Goal: Information Seeking & Learning: Learn about a topic

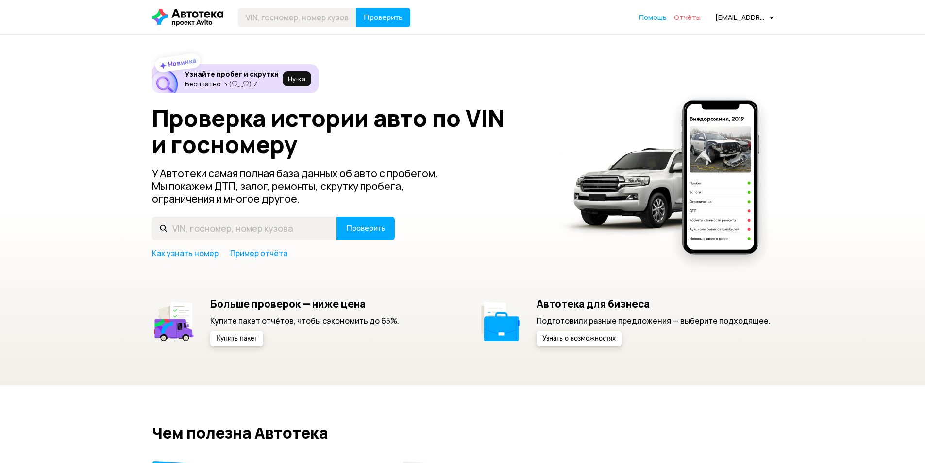
click at [701, 16] on span "Отчёты" at bounding box center [687, 17] width 27 height 9
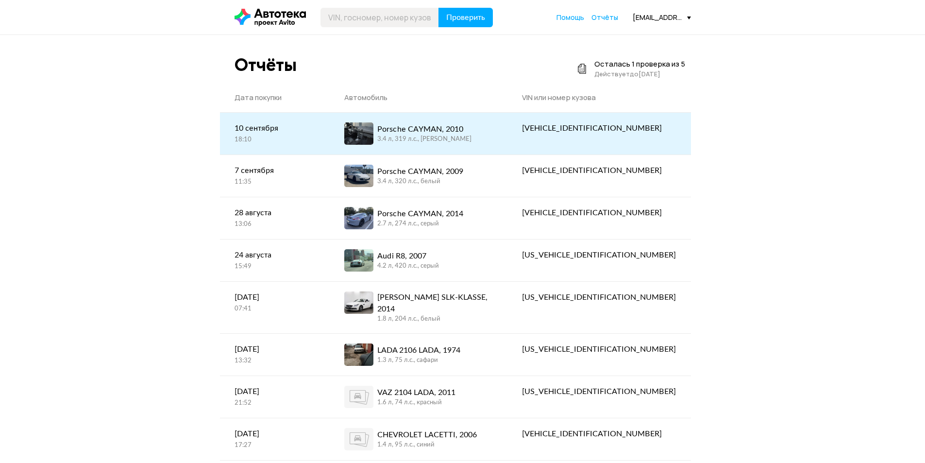
click at [471, 131] on div "Porsche CAYMAN, 2010" at bounding box center [424, 129] width 94 height 12
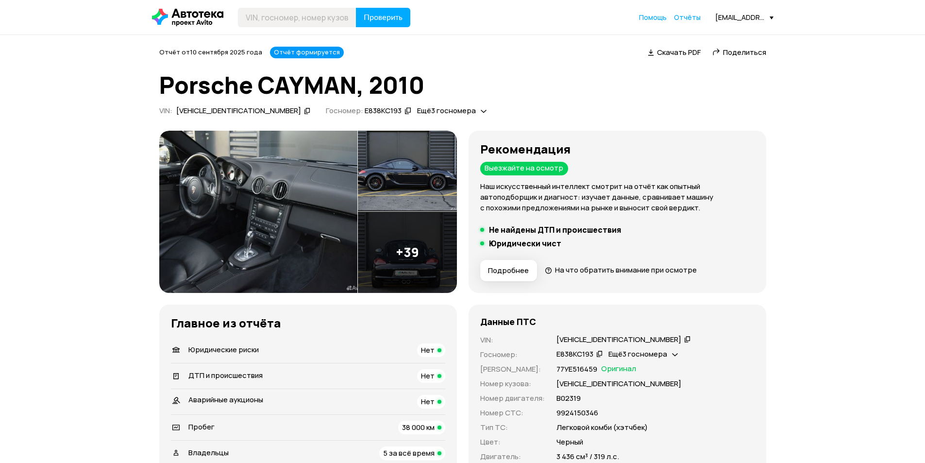
click at [305, 196] on img at bounding box center [258, 212] width 198 height 162
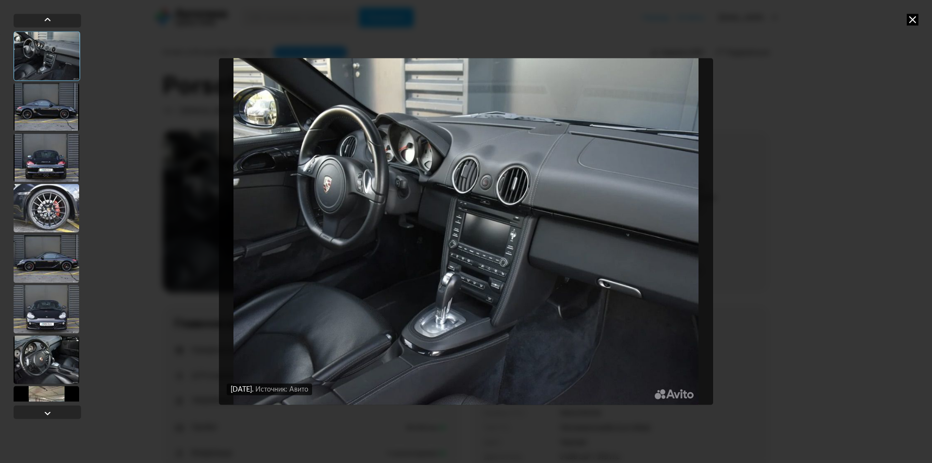
click at [909, 18] on icon at bounding box center [913, 20] width 12 height 12
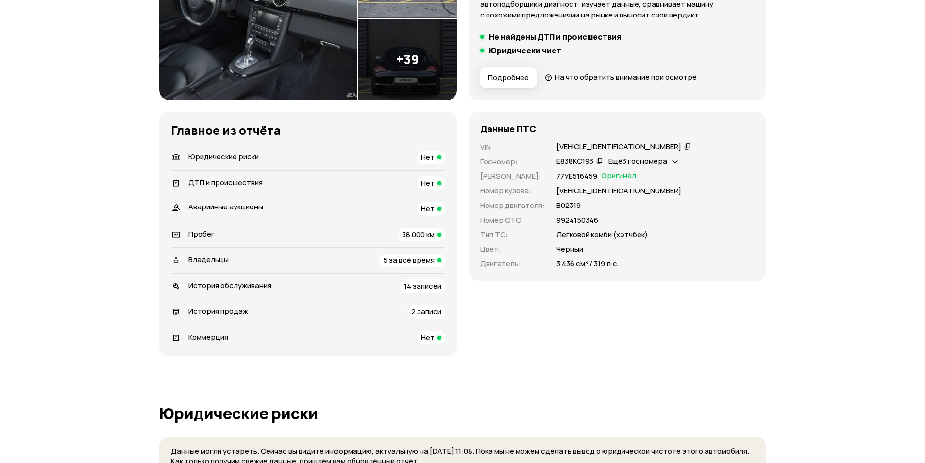
scroll to position [194, 0]
click at [423, 257] on span "5 за всё время" at bounding box center [408, 259] width 51 height 10
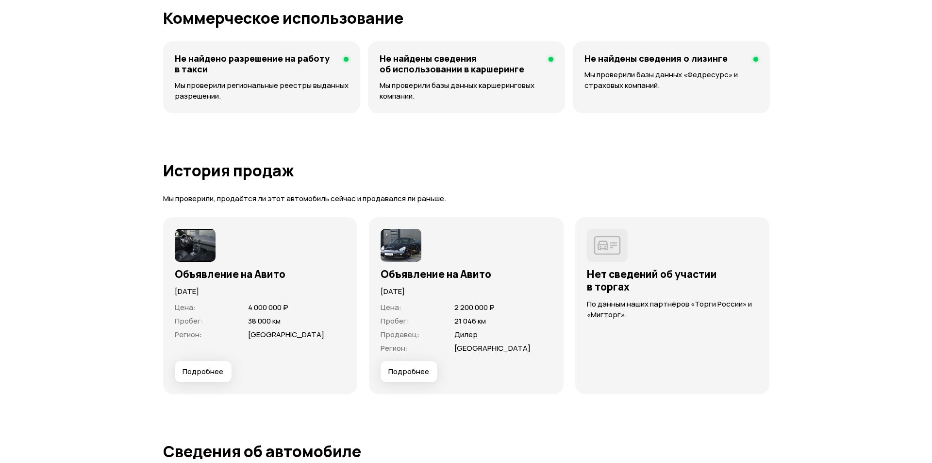
scroll to position [2442, 0]
click at [406, 242] on img at bounding box center [397, 244] width 41 height 33
click at [411, 368] on span "Подробнее" at bounding box center [405, 371] width 41 height 10
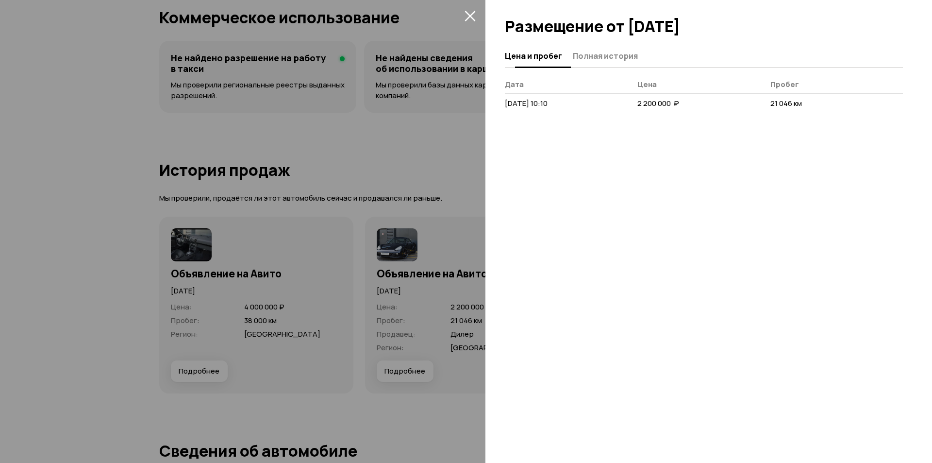
click at [616, 55] on span "Полная история" at bounding box center [605, 56] width 65 height 10
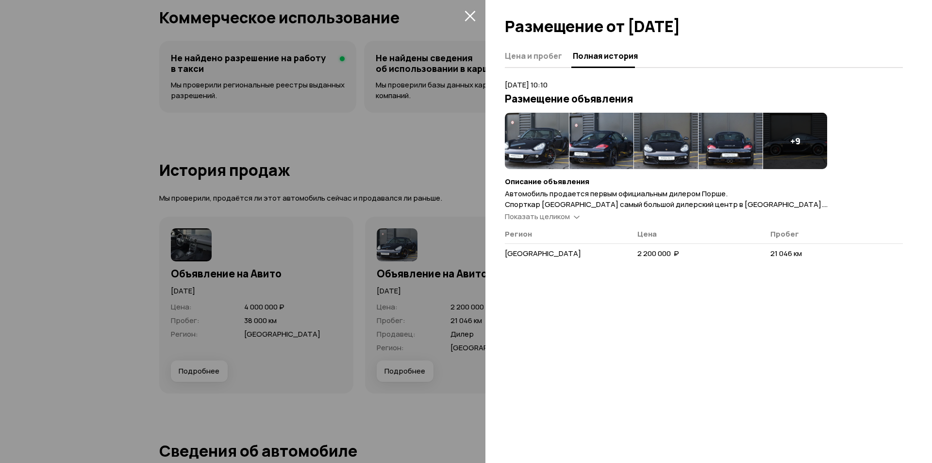
click at [549, 150] on img at bounding box center [537, 141] width 64 height 56
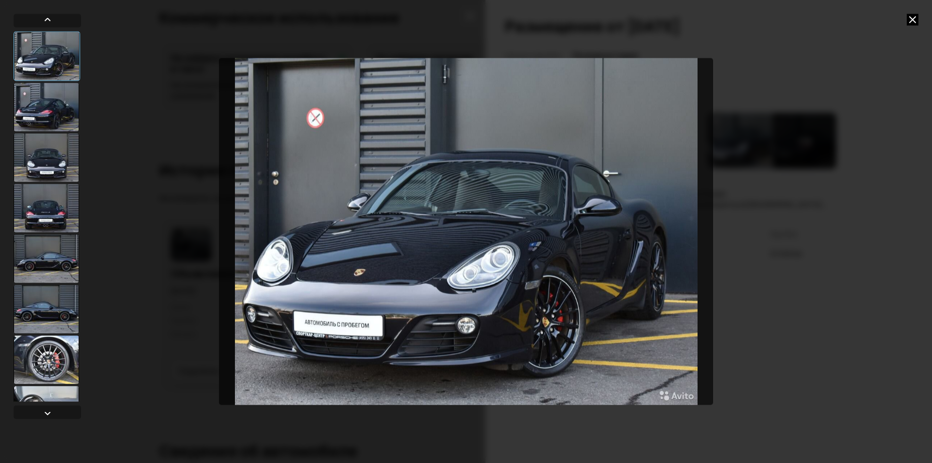
click at [43, 113] on div at bounding box center [47, 107] width 66 height 49
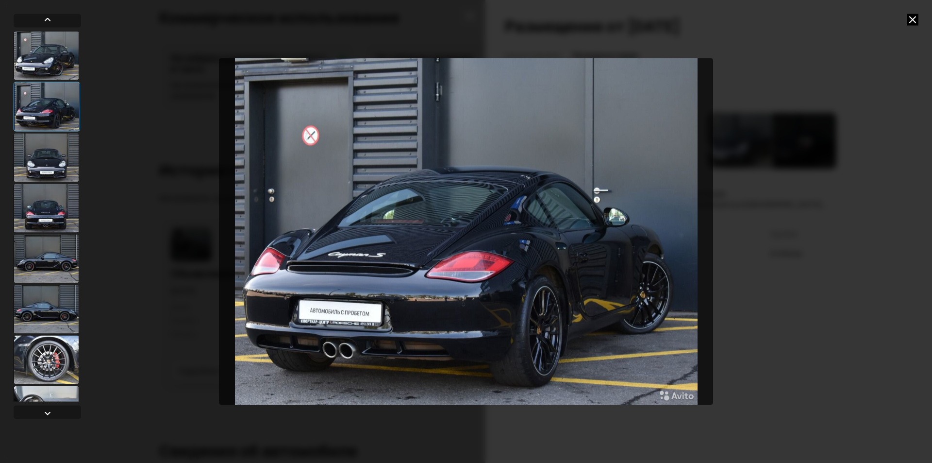
click at [60, 299] on div at bounding box center [47, 309] width 66 height 49
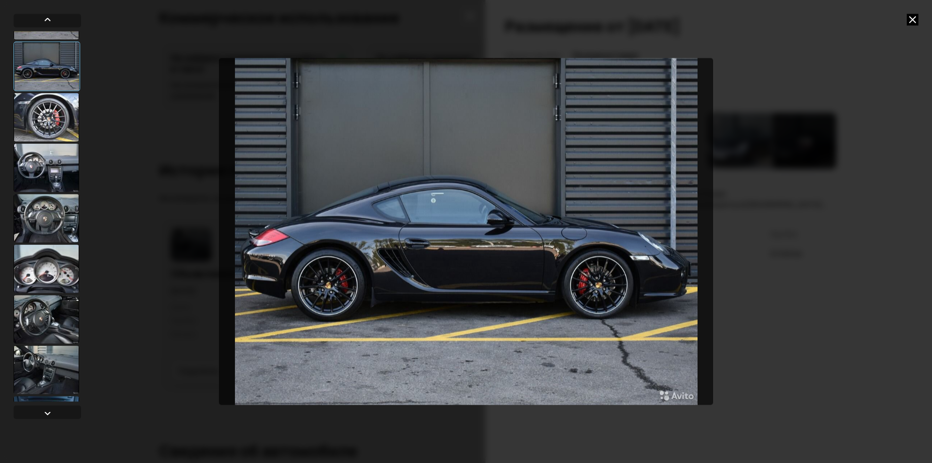
scroll to position [243, 0]
click at [58, 313] on div at bounding box center [47, 318] width 66 height 49
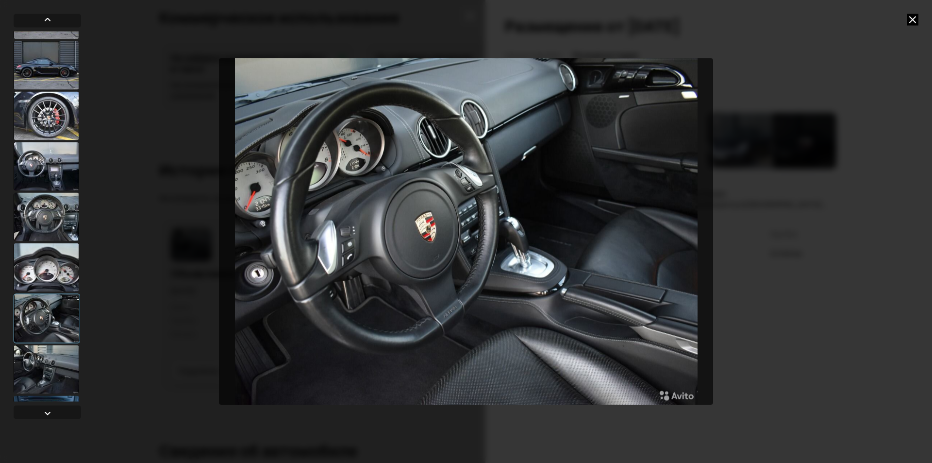
click at [30, 368] on div at bounding box center [47, 369] width 66 height 49
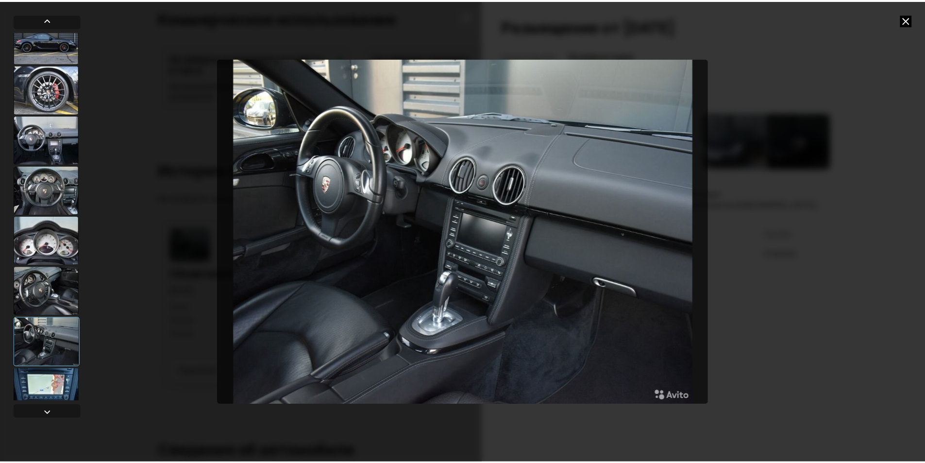
scroll to position [338, 0]
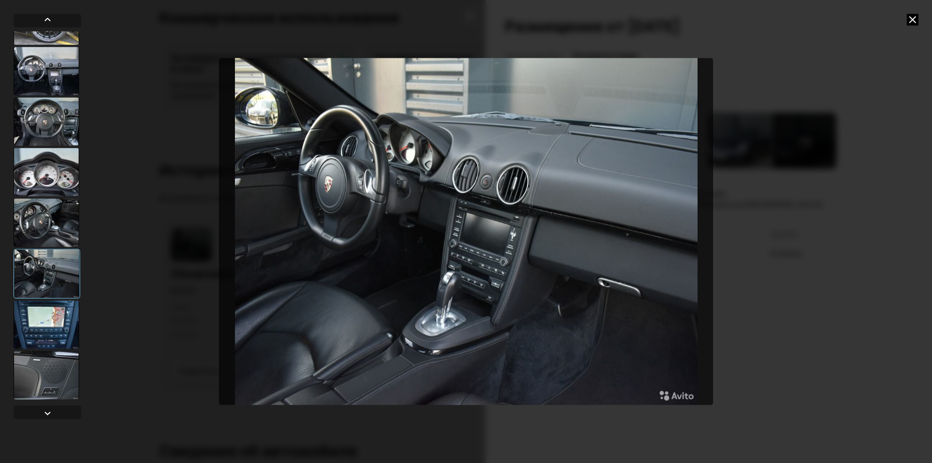
click at [61, 332] on div at bounding box center [47, 324] width 66 height 49
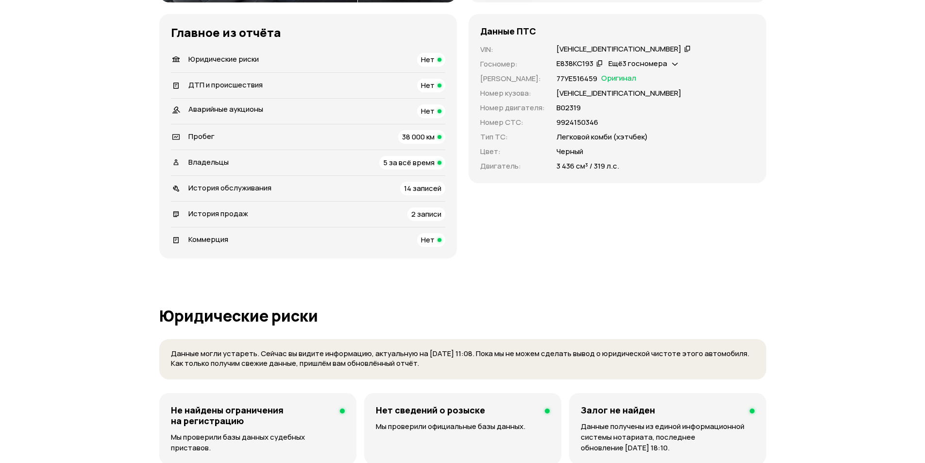
scroll to position [291, 0]
click at [673, 65] on icon at bounding box center [675, 63] width 6 height 10
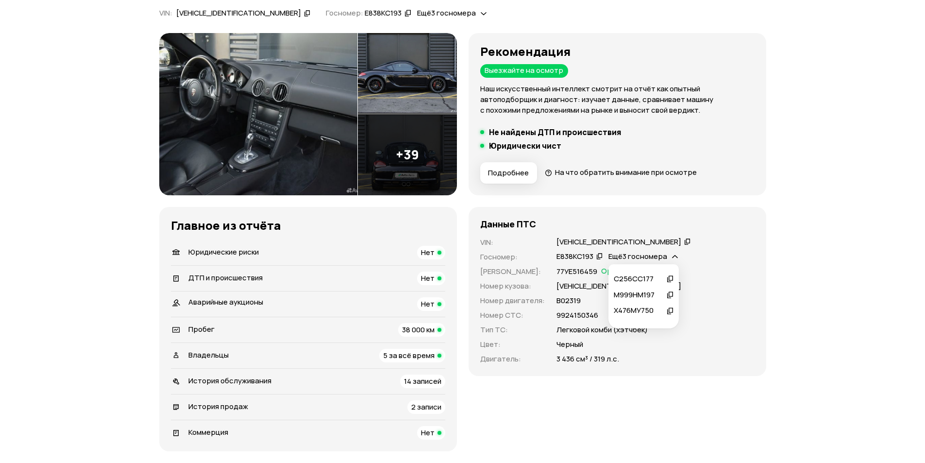
scroll to position [97, 0]
click at [599, 256] on icon at bounding box center [599, 257] width 7 height 10
click at [673, 255] on icon at bounding box center [675, 257] width 6 height 10
click at [670, 278] on icon at bounding box center [670, 279] width 7 height 10
click at [675, 259] on icon at bounding box center [675, 257] width 6 height 10
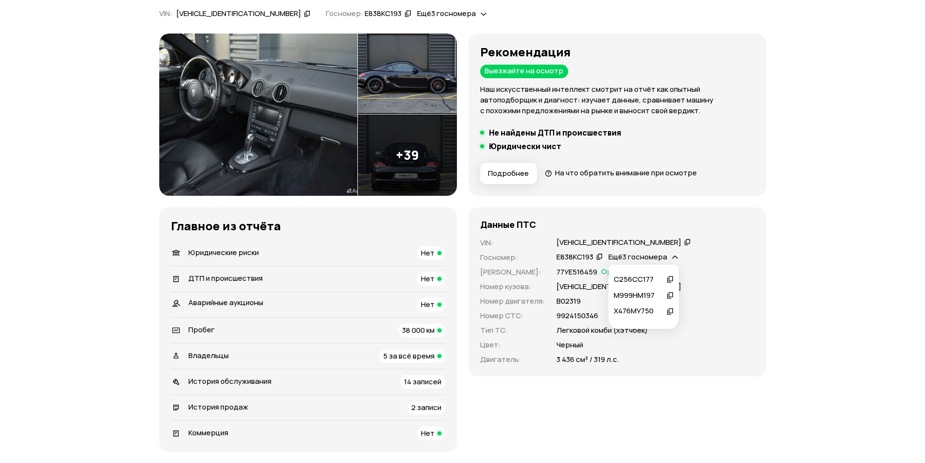
click at [668, 277] on icon at bounding box center [670, 279] width 7 height 10
click at [675, 255] on icon at bounding box center [675, 257] width 6 height 10
click at [670, 294] on icon at bounding box center [670, 295] width 7 height 10
click at [673, 255] on icon at bounding box center [675, 257] width 6 height 10
click at [671, 312] on icon at bounding box center [670, 311] width 7 height 10
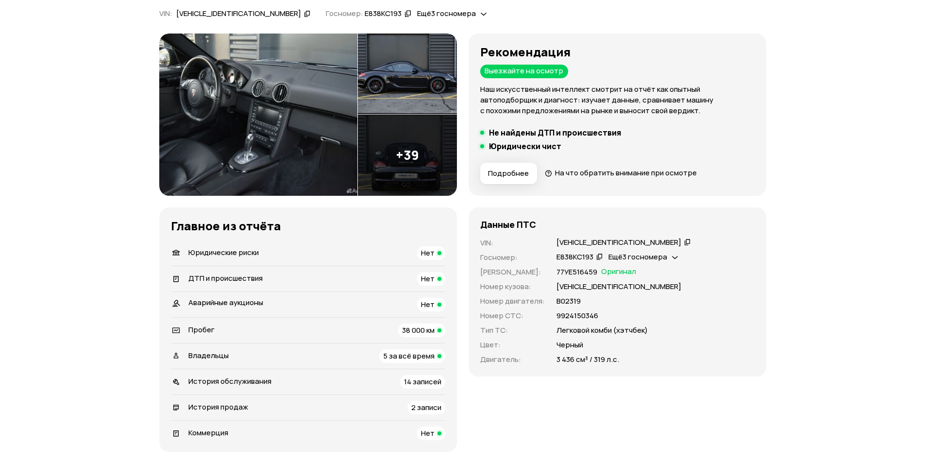
click at [599, 256] on icon at bounding box center [599, 257] width 7 height 10
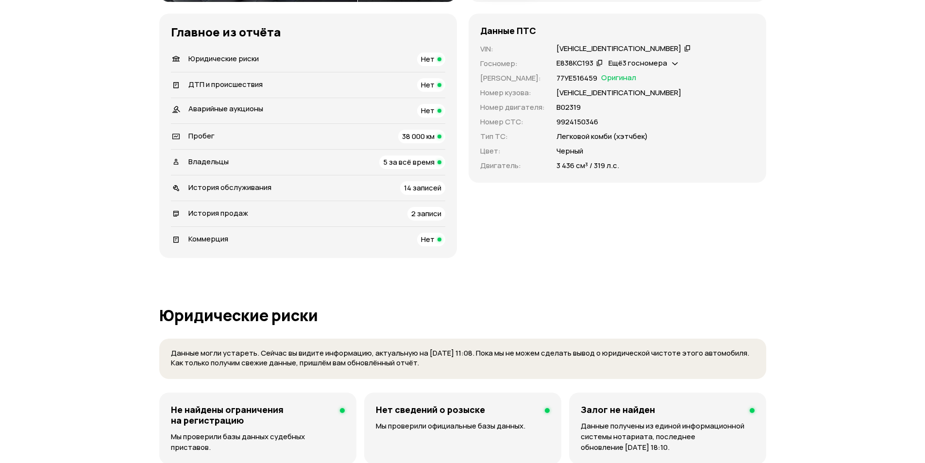
scroll to position [291, 0]
click at [413, 184] on span "14 записей" at bounding box center [422, 187] width 37 height 10
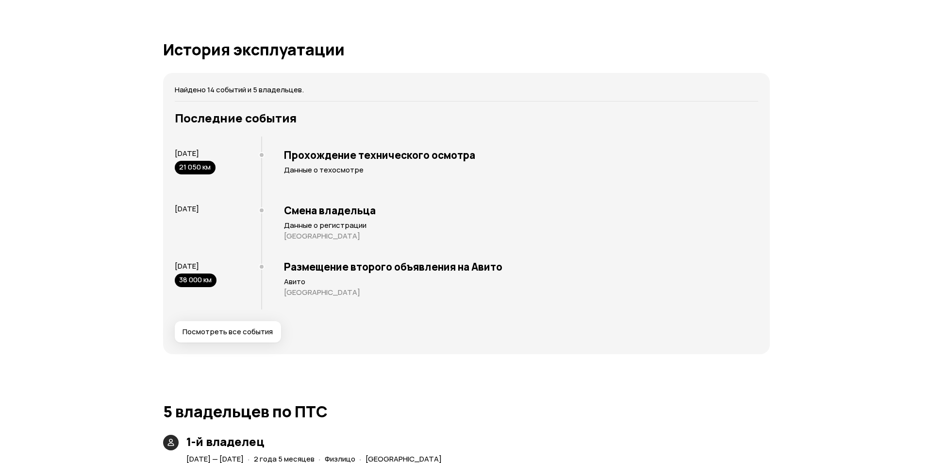
scroll to position [1741, 0]
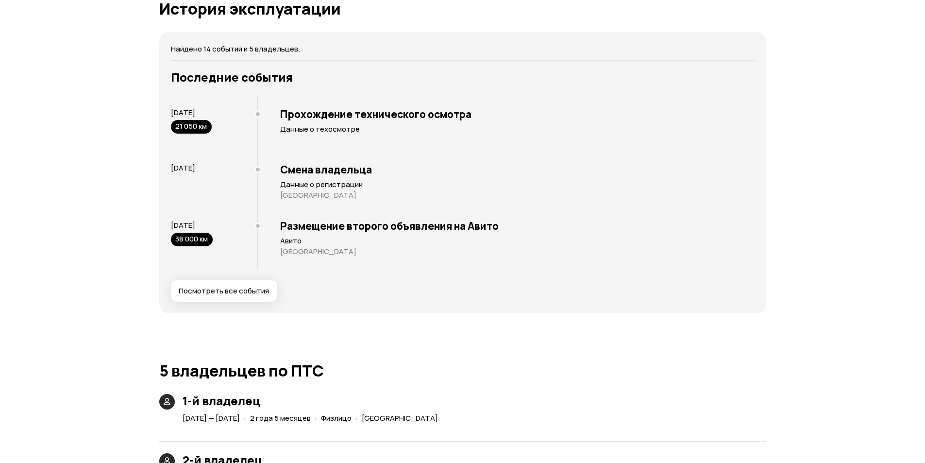
click at [233, 293] on span "Посмотреть все события" at bounding box center [224, 291] width 90 height 10
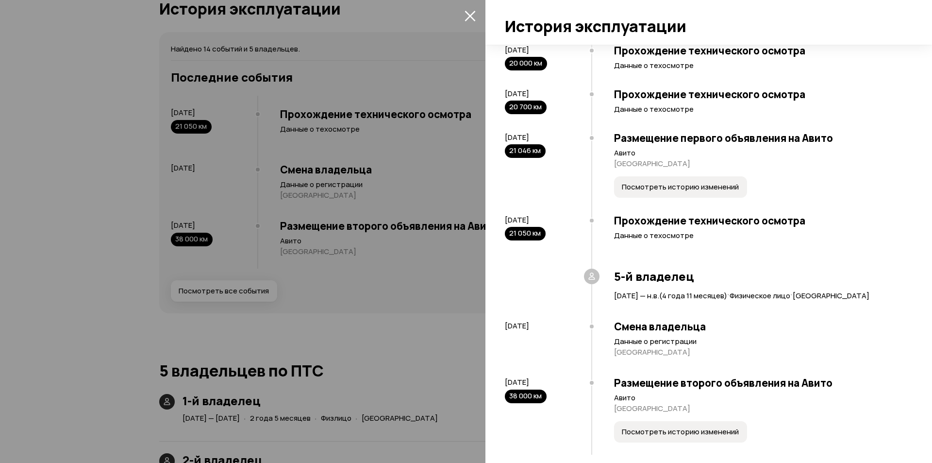
scroll to position [702, 0]
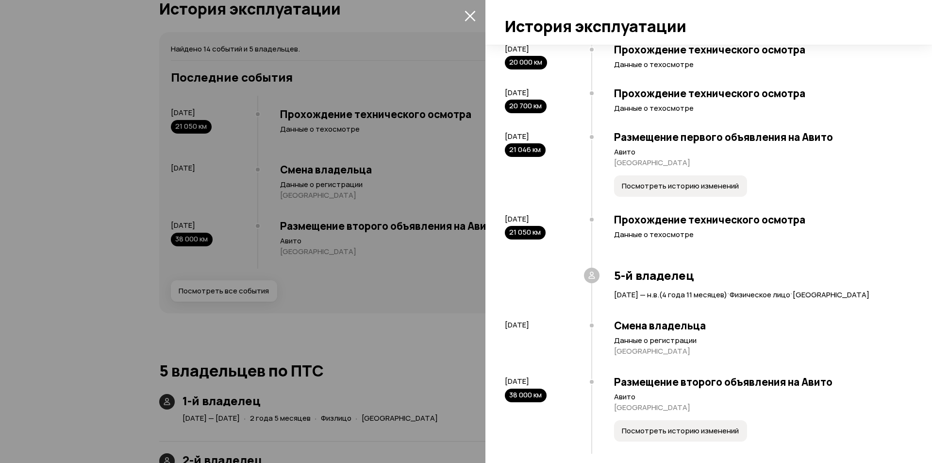
click at [651, 197] on button "Посмотреть историю изменений" at bounding box center [680, 185] width 133 height 21
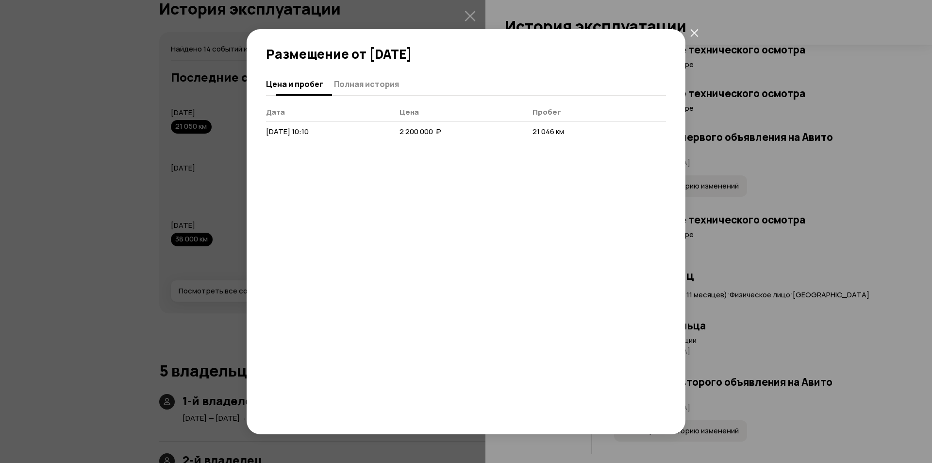
click at [372, 84] on span "Полная история" at bounding box center [366, 84] width 65 height 10
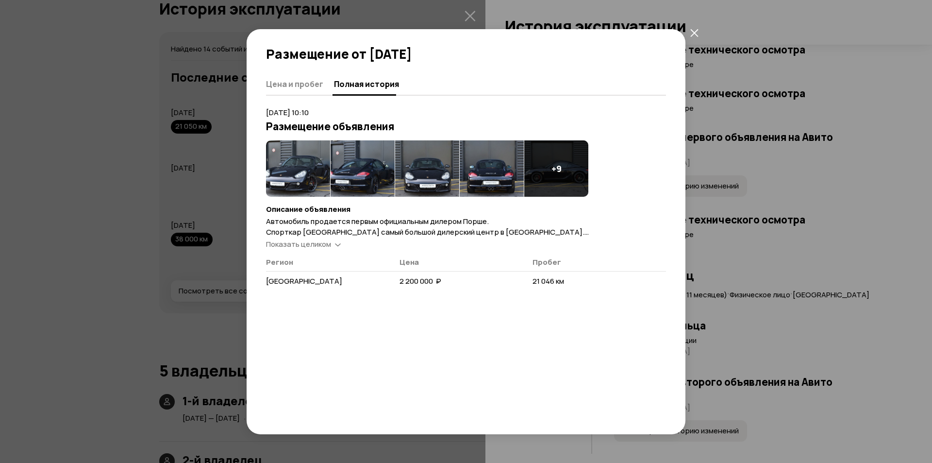
click at [305, 251] on article "[DATE] 10:10 Размещение объявления + 9 Описание объявления Автомобиль продается…" at bounding box center [466, 199] width 400 height 185
click at [312, 244] on span "Показать целиком" at bounding box center [298, 244] width 65 height 10
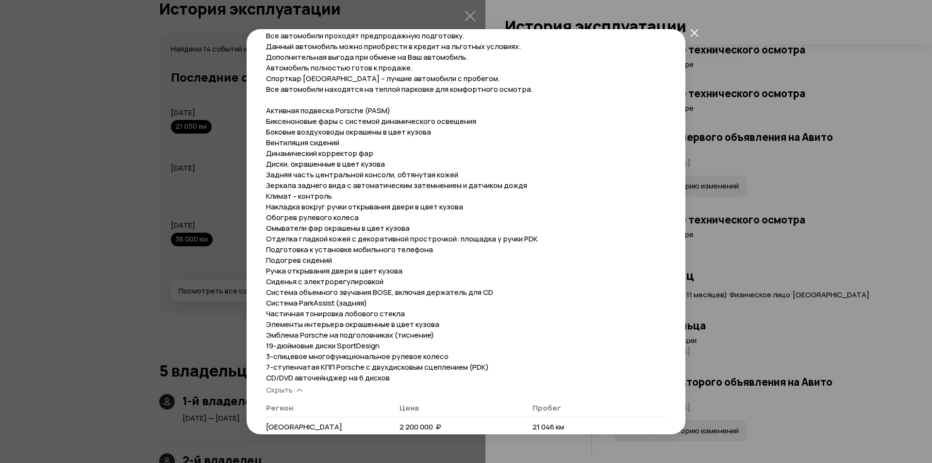
scroll to position [232, 0]
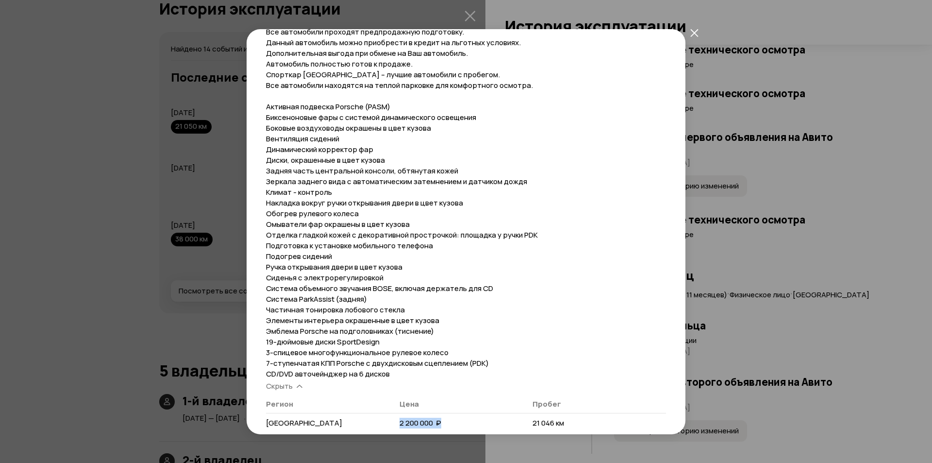
drag, startPoint x: 398, startPoint y: 422, endPoint x: 442, endPoint y: 422, distance: 44.2
click at [442, 422] on td "2 200 000  ₽" at bounding box center [467, 423] width 134 height 21
copy span "2 200 000  ₽"
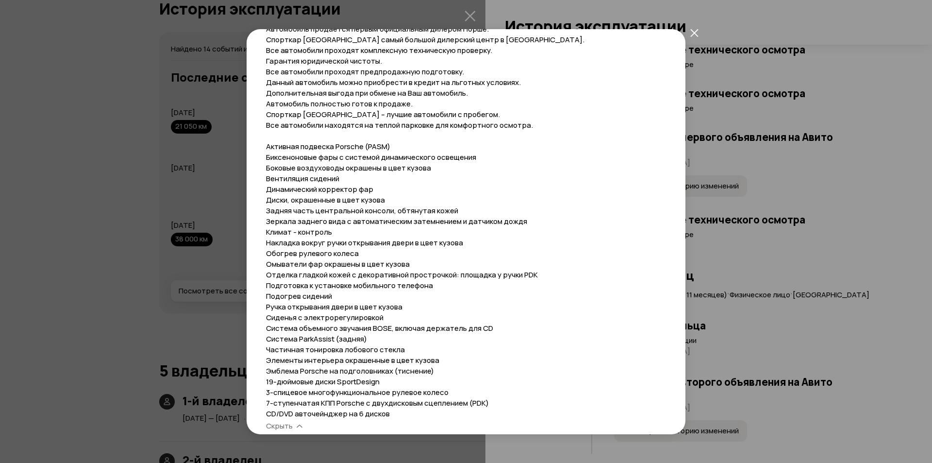
scroll to position [193, 0]
copy span "2 200 000  ₽"
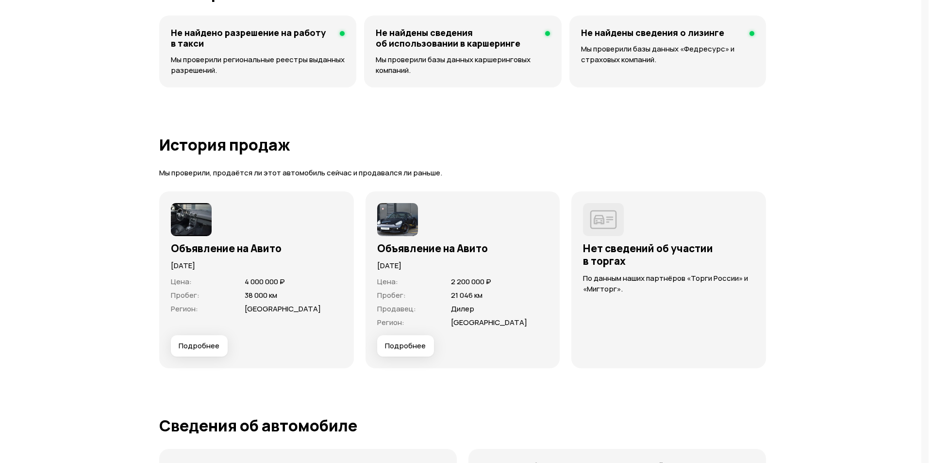
scroll to position [2468, 0]
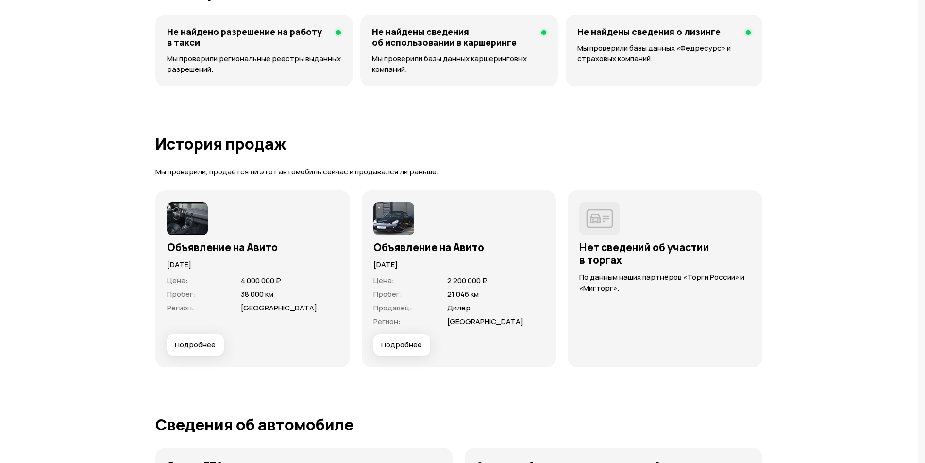
click at [402, 341] on span "Подробнее" at bounding box center [401, 345] width 41 height 10
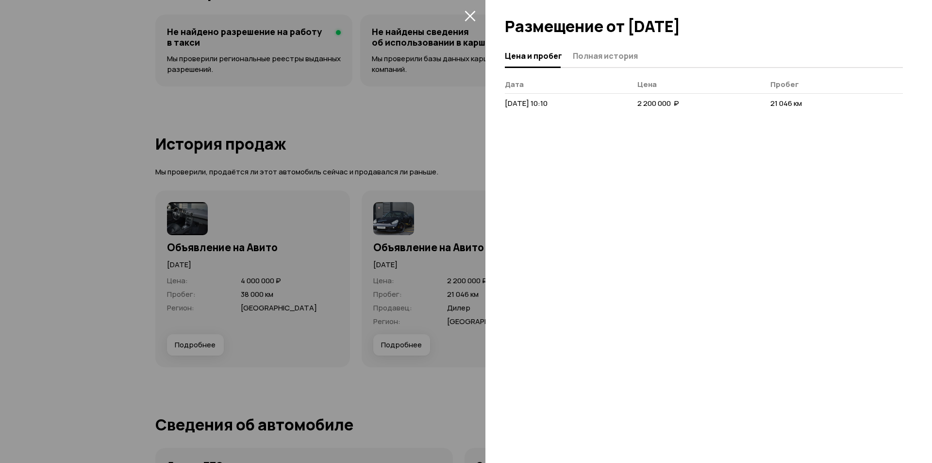
click at [605, 48] on button "Полная история" at bounding box center [604, 55] width 68 height 19
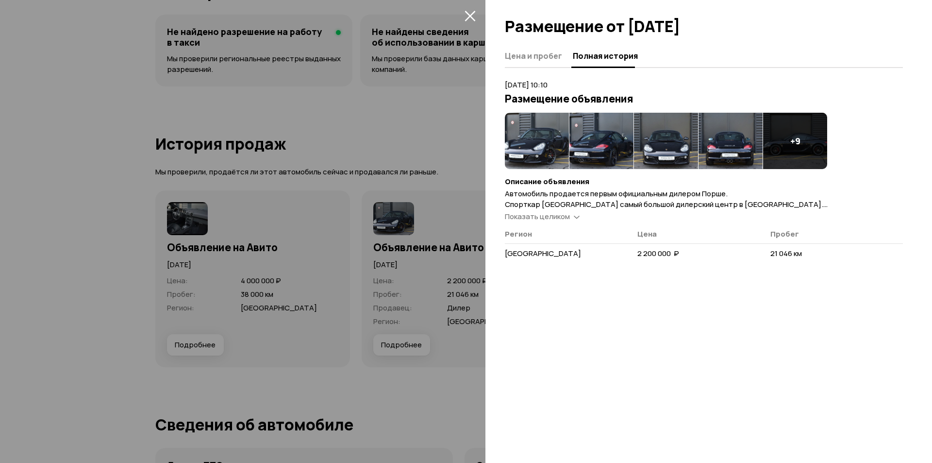
click at [546, 220] on span "Показать целиком" at bounding box center [537, 216] width 65 height 10
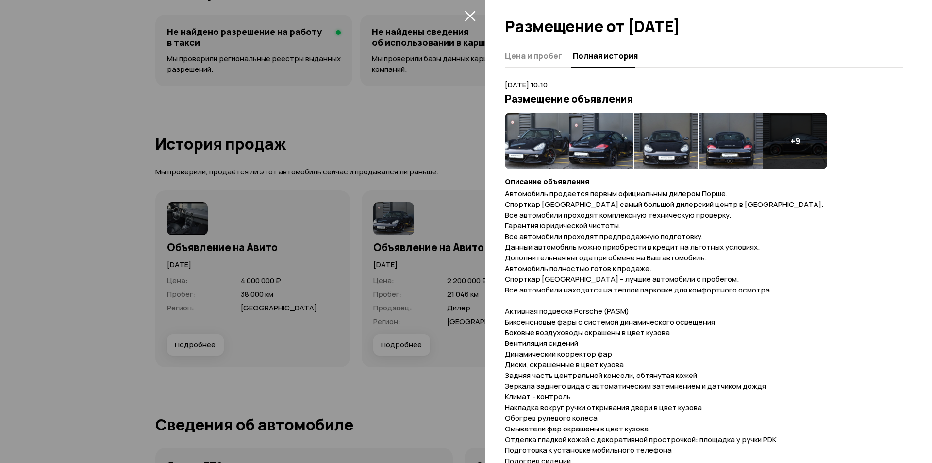
click at [788, 144] on div "+ 9" at bounding box center [795, 141] width 64 height 56
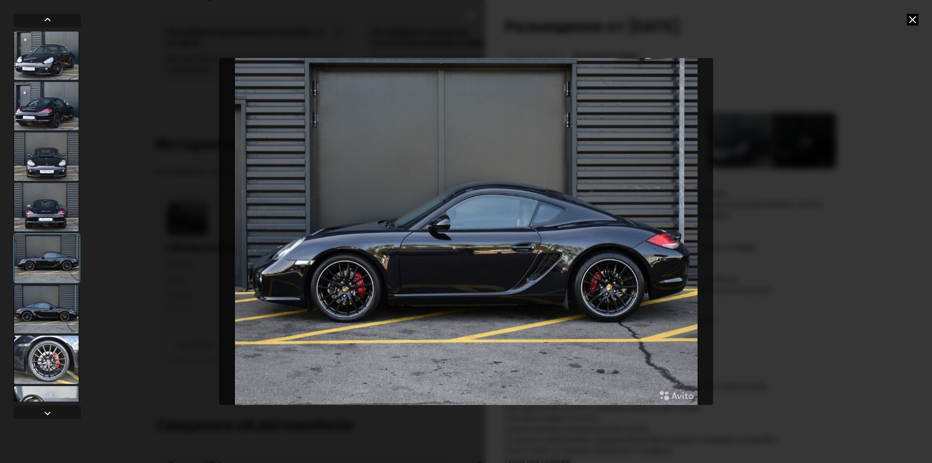
click at [46, 110] on div at bounding box center [47, 106] width 66 height 49
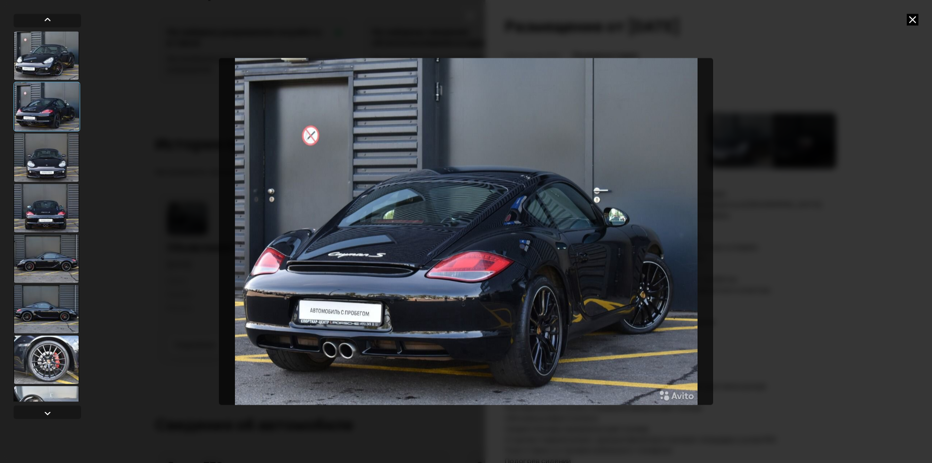
click at [20, 356] on div at bounding box center [47, 359] width 66 height 49
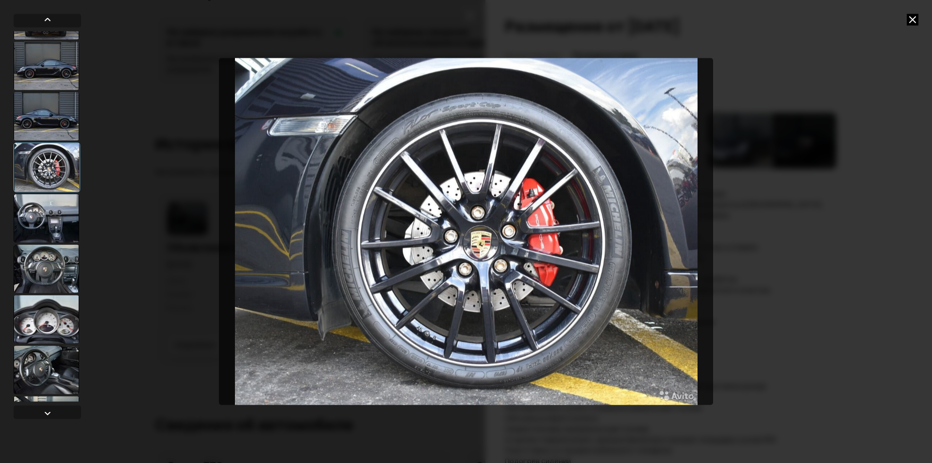
scroll to position [194, 0]
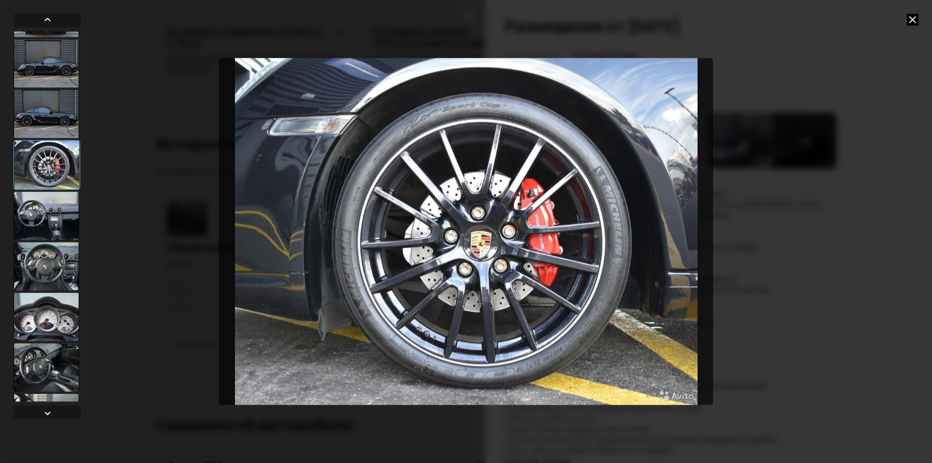
click at [55, 310] on div at bounding box center [47, 316] width 66 height 49
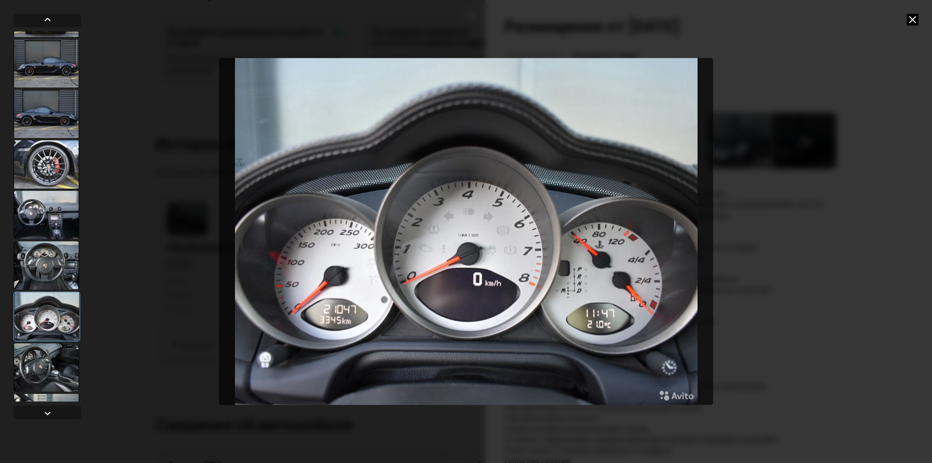
click at [62, 261] on div at bounding box center [47, 265] width 66 height 49
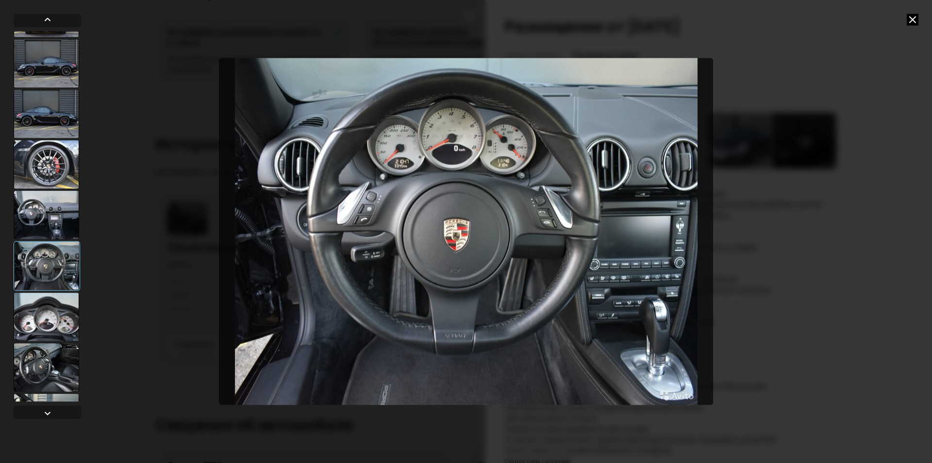
click at [53, 353] on div at bounding box center [47, 367] width 66 height 49
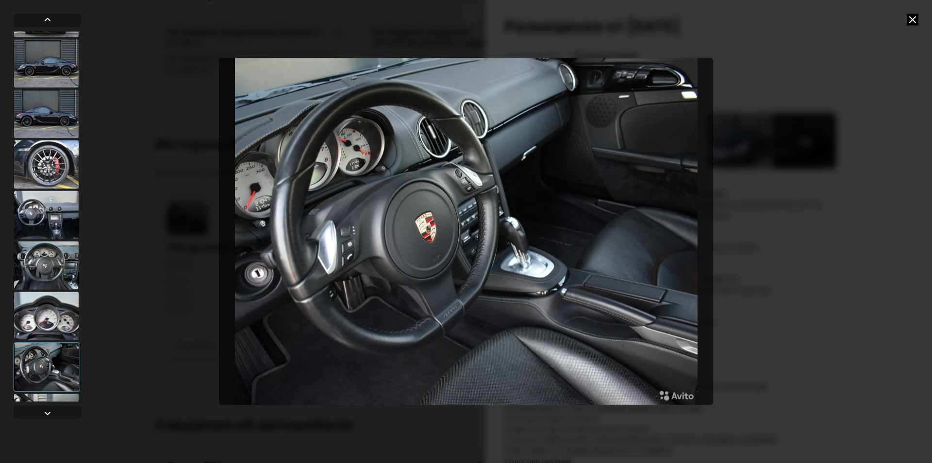
drag, startPoint x: 420, startPoint y: 239, endPoint x: 411, endPoint y: 215, distance: 25.8
click at [411, 215] on img "Go to Slide 11" at bounding box center [466, 231] width 494 height 347
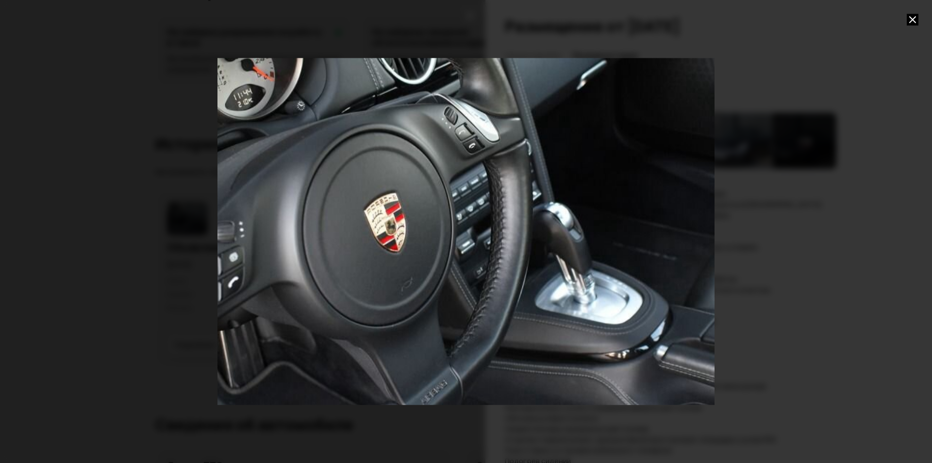
drag, startPoint x: 411, startPoint y: 215, endPoint x: 382, endPoint y: 207, distance: 30.6
click at [382, 207] on div "Go to Slide 11" at bounding box center [466, 231] width 994 height 694
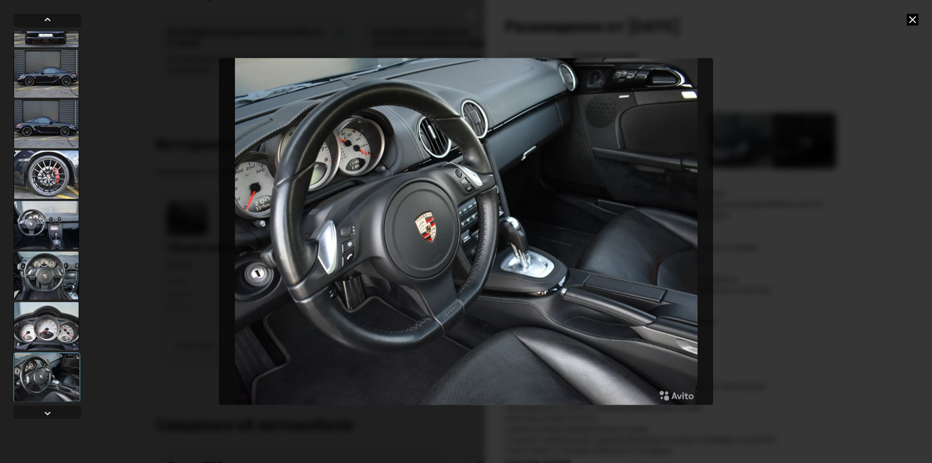
scroll to position [185, 0]
click at [53, 328] on div at bounding box center [47, 325] width 66 height 49
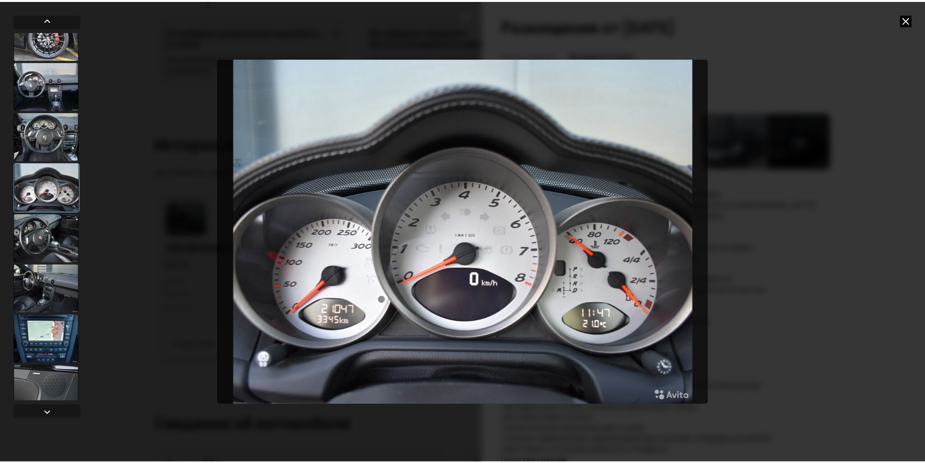
scroll to position [338, 0]
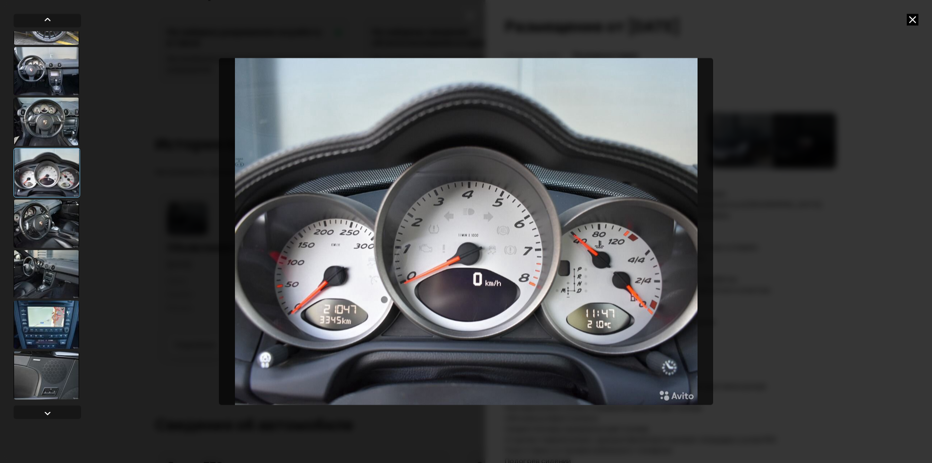
click at [48, 362] on div at bounding box center [47, 375] width 66 height 49
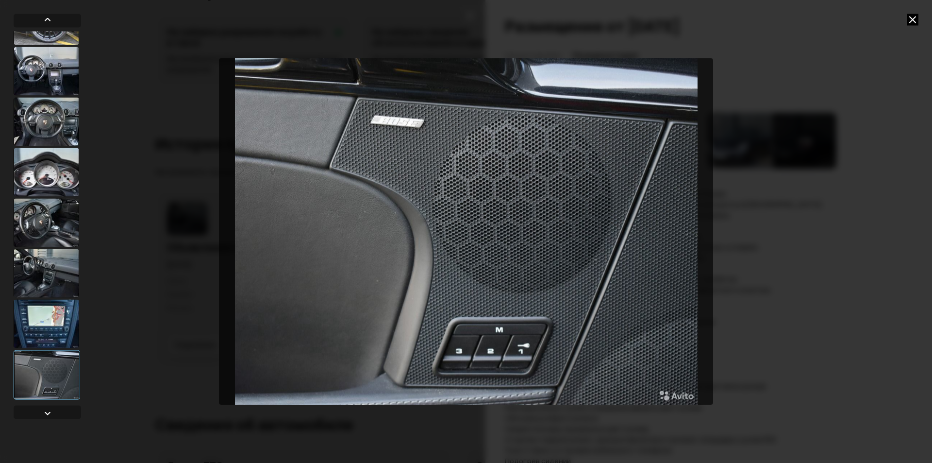
click at [63, 330] on div at bounding box center [47, 323] width 66 height 49
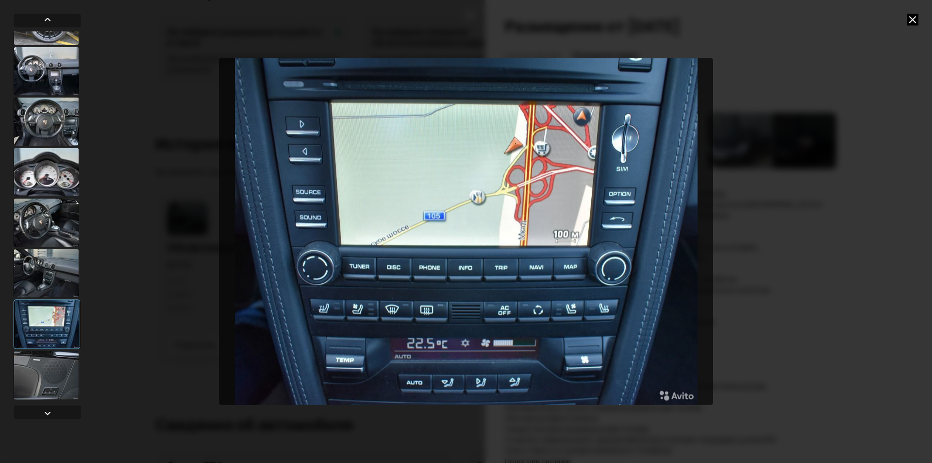
click at [58, 274] on div at bounding box center [47, 273] width 66 height 49
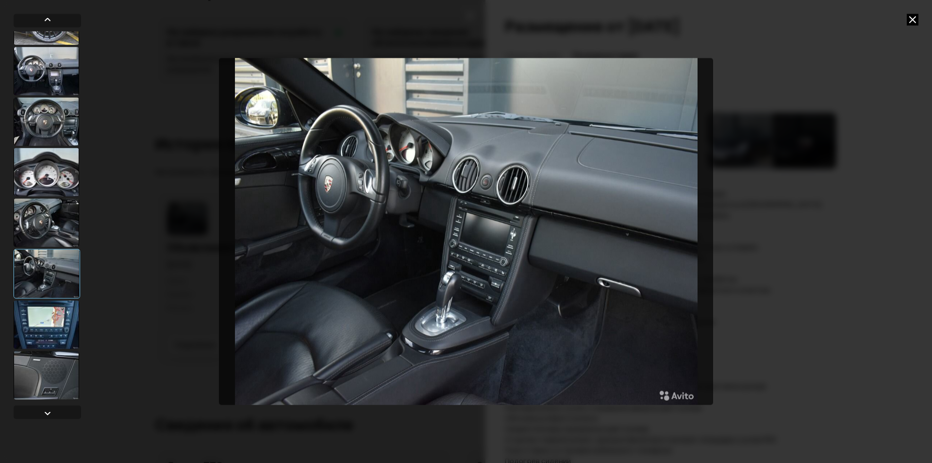
click at [45, 207] on div at bounding box center [47, 222] width 66 height 49
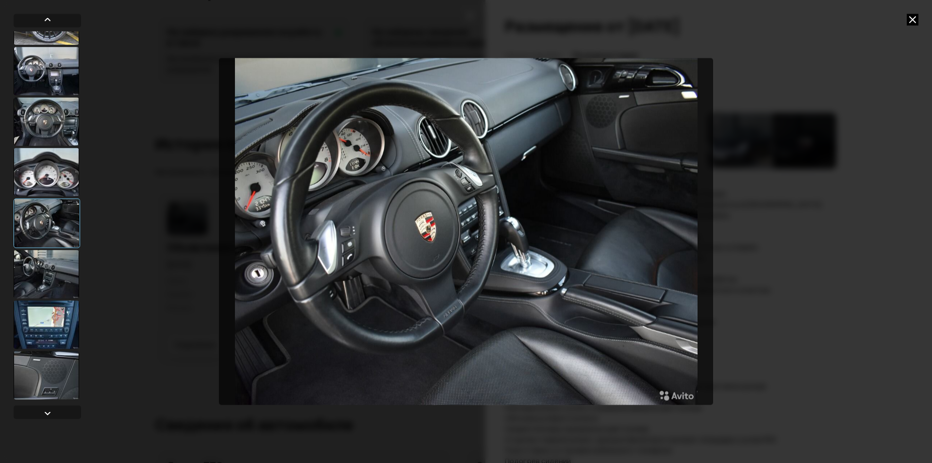
click at [58, 136] on div at bounding box center [47, 121] width 66 height 49
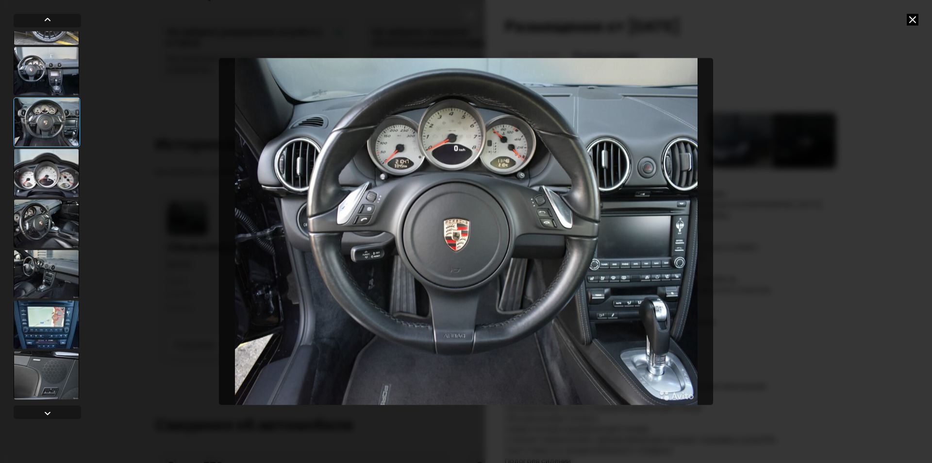
click at [915, 19] on icon at bounding box center [913, 20] width 12 height 12
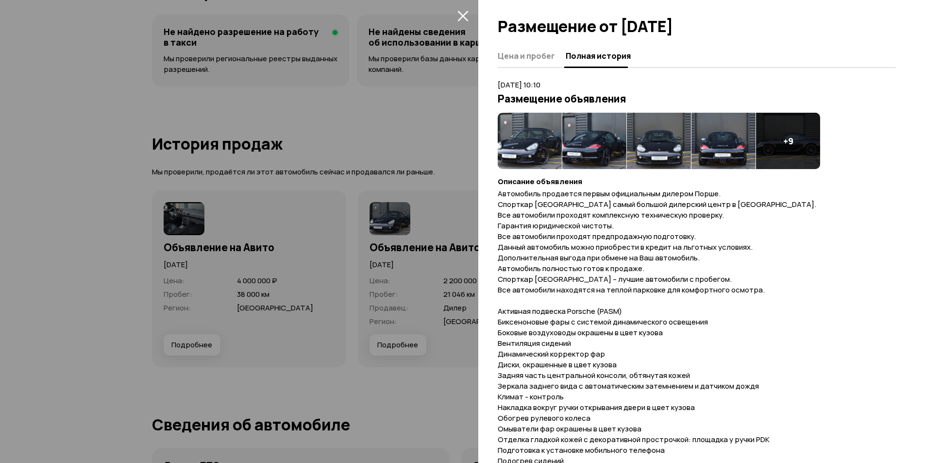
click at [466, 17] on icon "закрыть" at bounding box center [462, 15] width 11 height 11
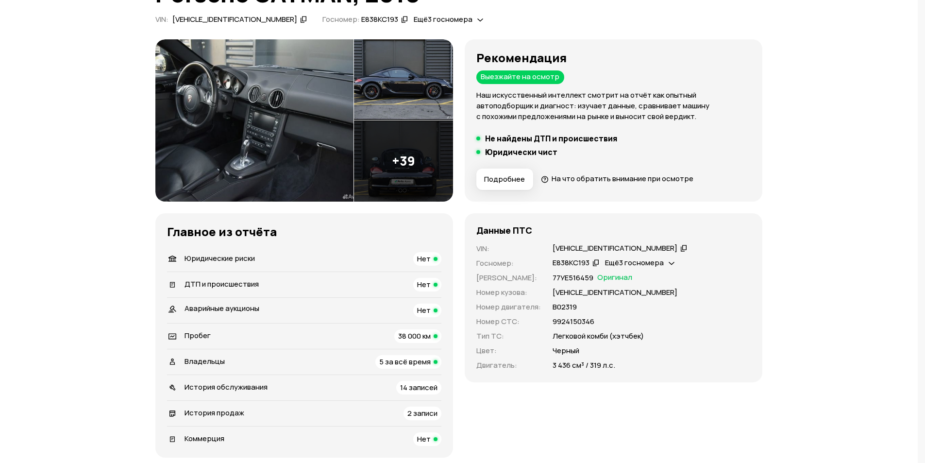
scroll to position [91, 0]
click at [680, 249] on icon at bounding box center [683, 248] width 7 height 10
click at [406, 86] on img at bounding box center [403, 80] width 99 height 81
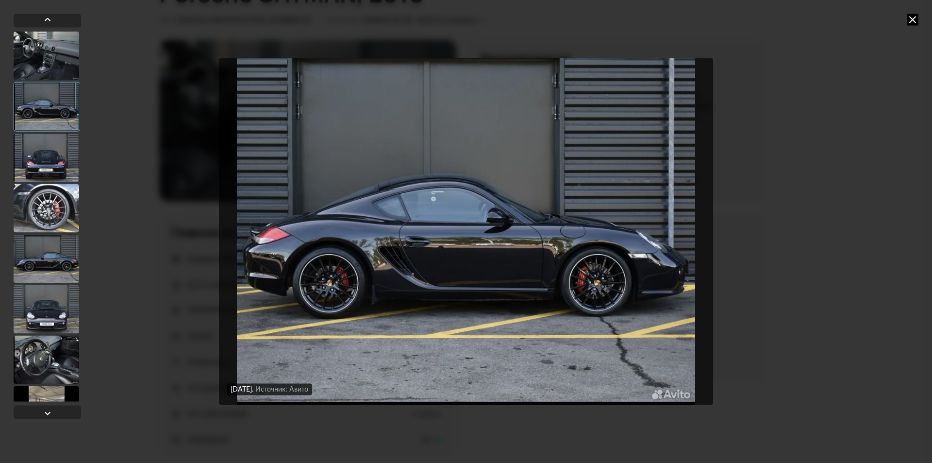
click at [55, 260] on div at bounding box center [47, 258] width 66 height 49
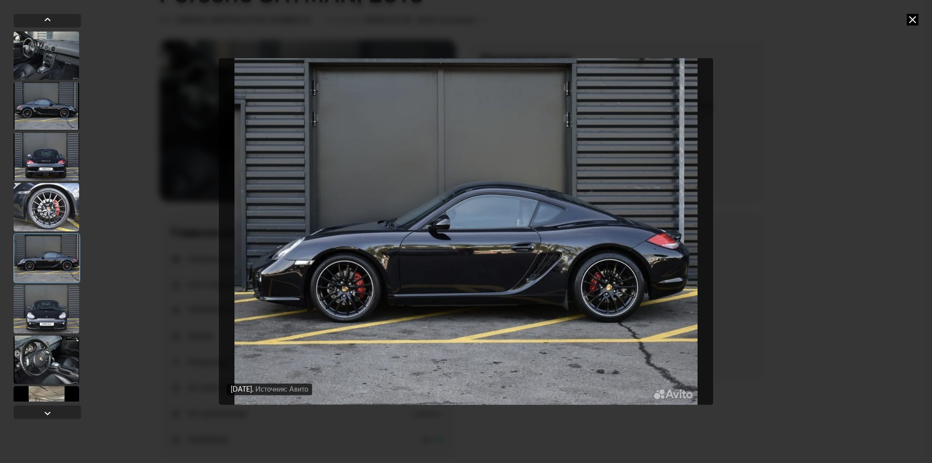
click at [50, 345] on div at bounding box center [47, 359] width 66 height 49
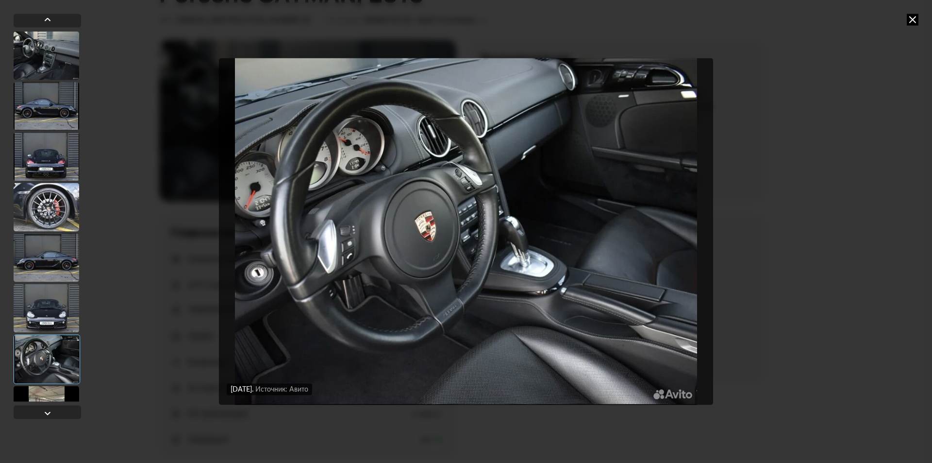
click at [909, 19] on icon at bounding box center [913, 20] width 12 height 12
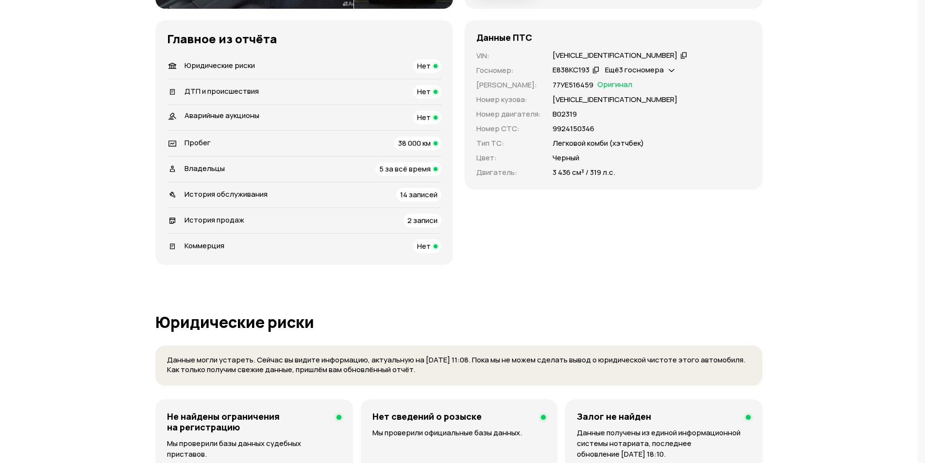
scroll to position [285, 0]
click at [413, 193] on span "14 записей" at bounding box center [418, 194] width 37 height 10
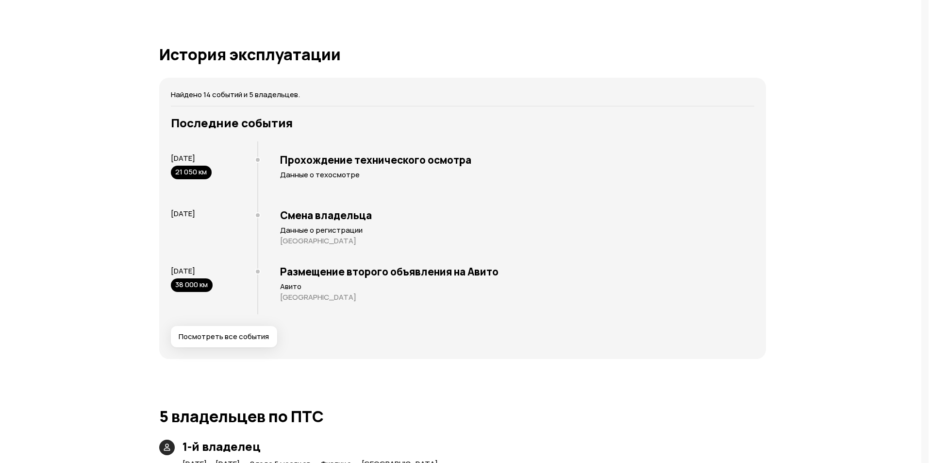
scroll to position [1741, 0]
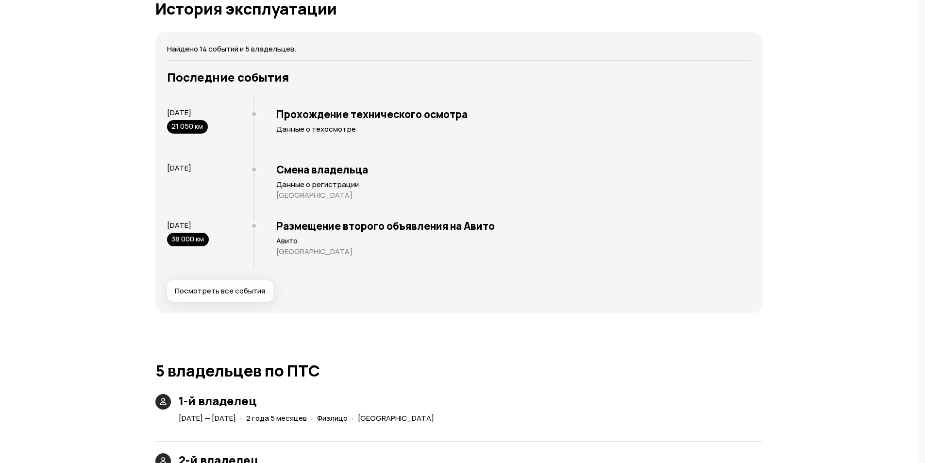
click at [243, 289] on span "Посмотреть все события" at bounding box center [220, 291] width 90 height 10
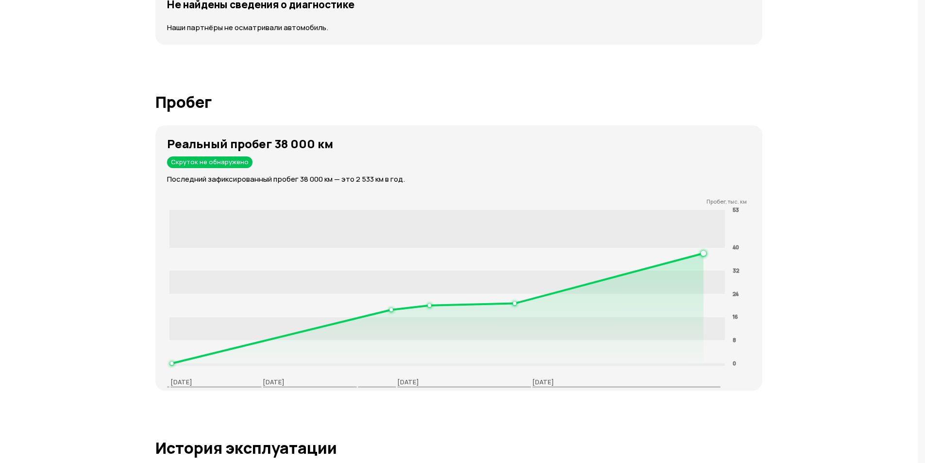
scroll to position [1303, 0]
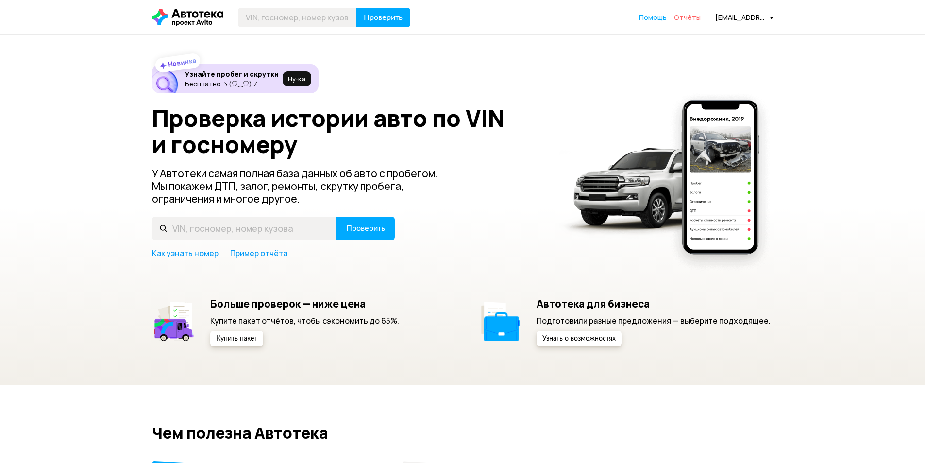
click at [699, 19] on span "Отчёты" at bounding box center [687, 17] width 27 height 9
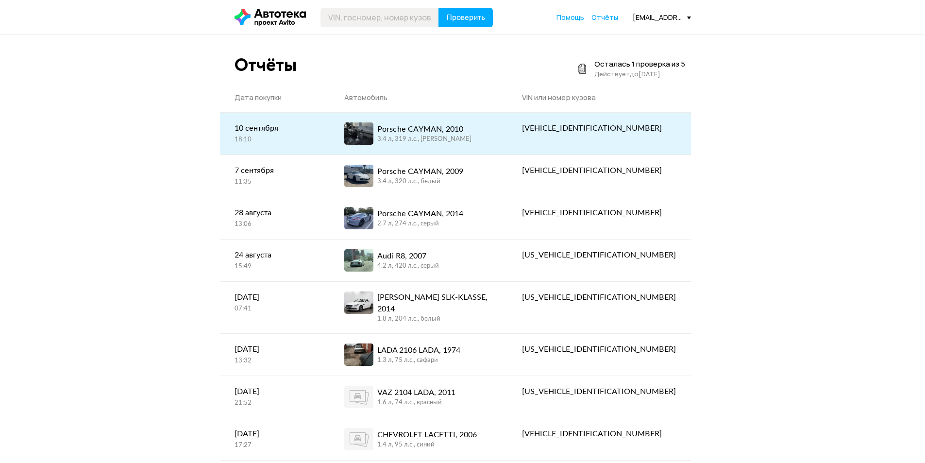
click at [470, 122] on link "Porsche CAYMAN, 2010 3.4 л, 319 л.c., [PERSON_NAME]" at bounding box center [419, 134] width 178 height 42
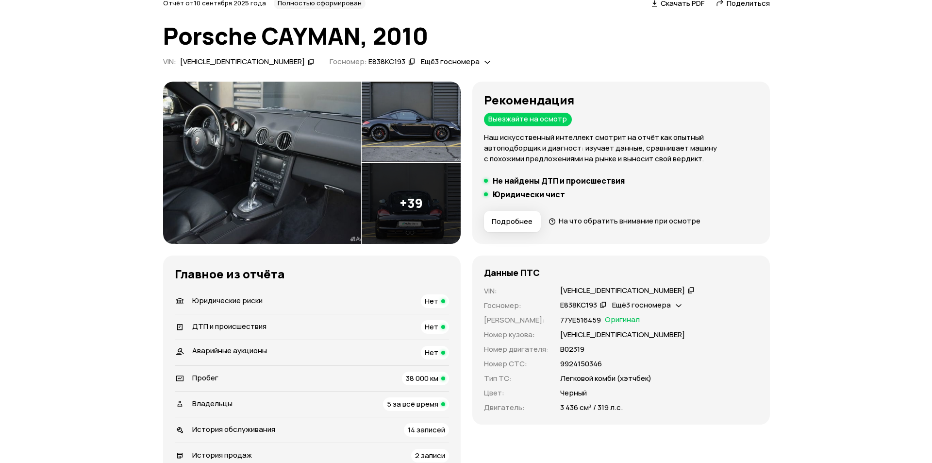
scroll to position [49, 0]
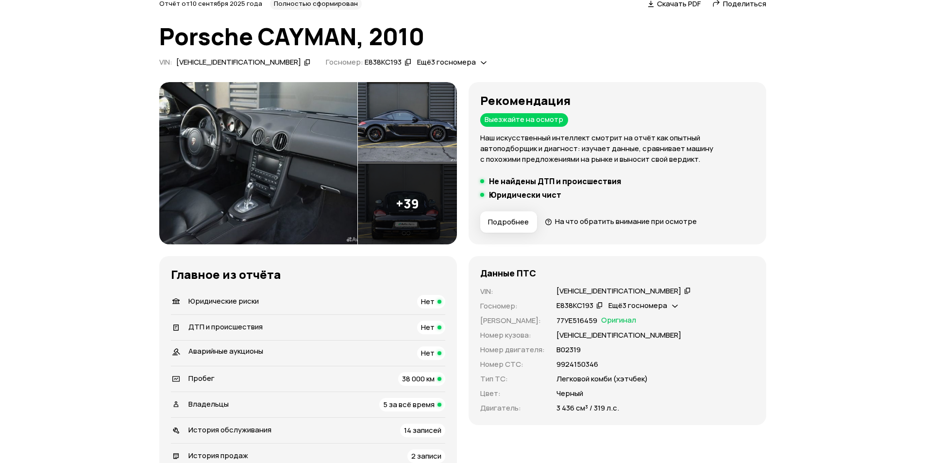
click at [408, 198] on img at bounding box center [407, 203] width 99 height 81
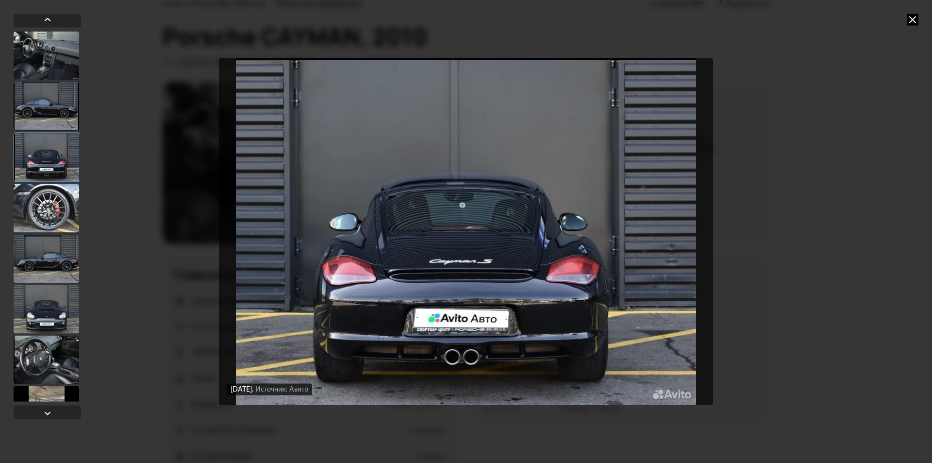
click at [34, 361] on div at bounding box center [47, 359] width 66 height 49
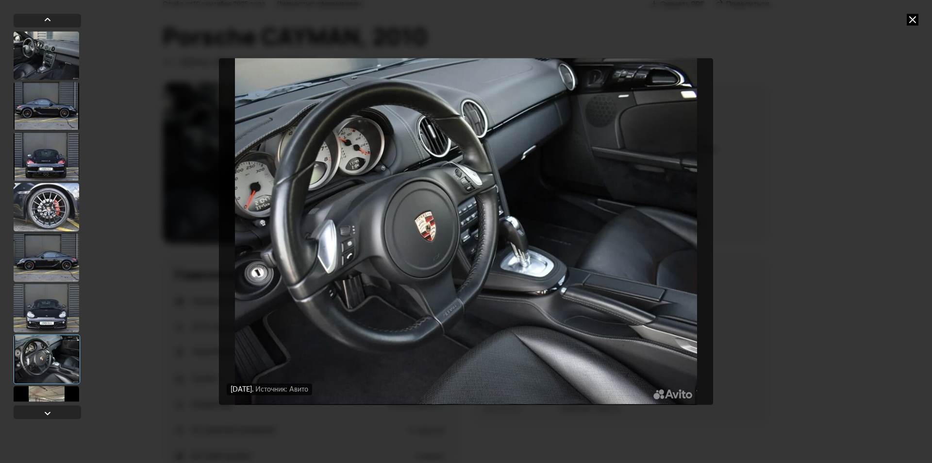
click at [48, 393] on div at bounding box center [47, 410] width 66 height 49
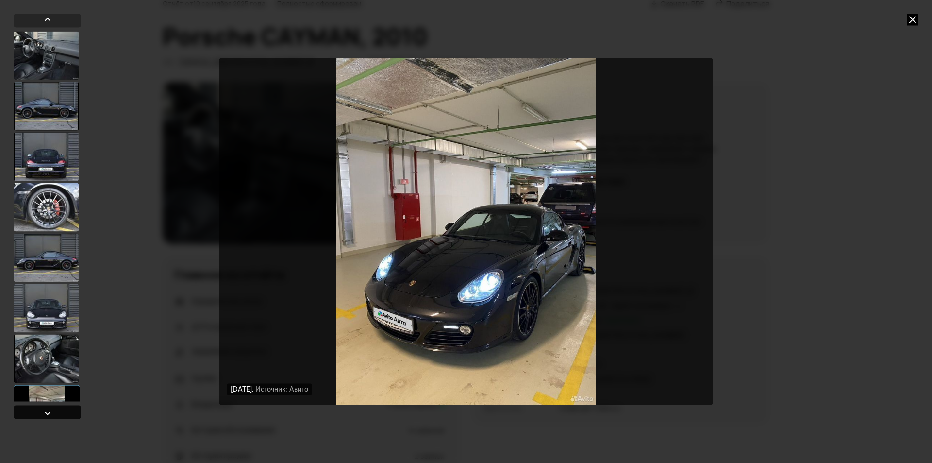
click at [53, 412] on div at bounding box center [48, 413] width 12 height 12
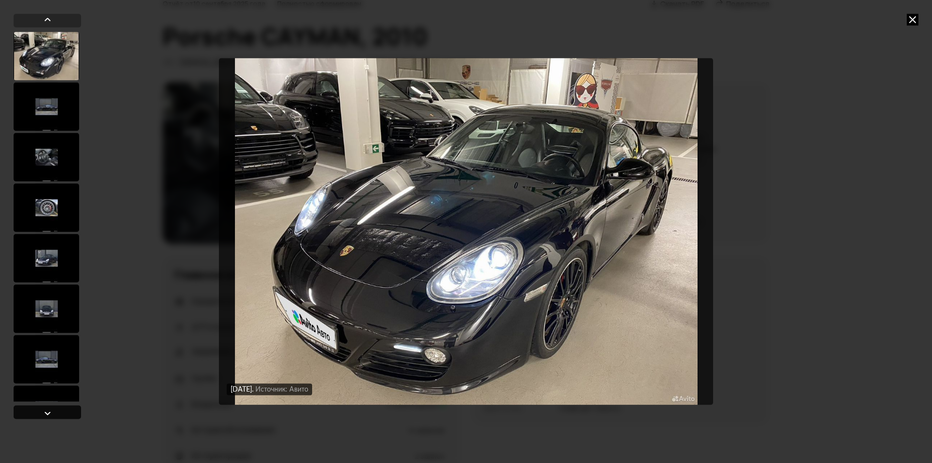
scroll to position [403, 0]
click at [53, 411] on div at bounding box center [47, 412] width 67 height 14
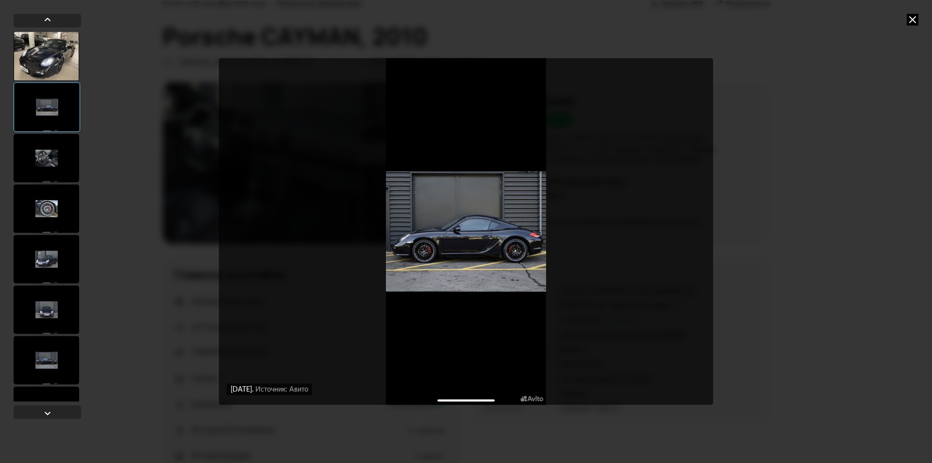
click at [46, 43] on div at bounding box center [47, 56] width 66 height 49
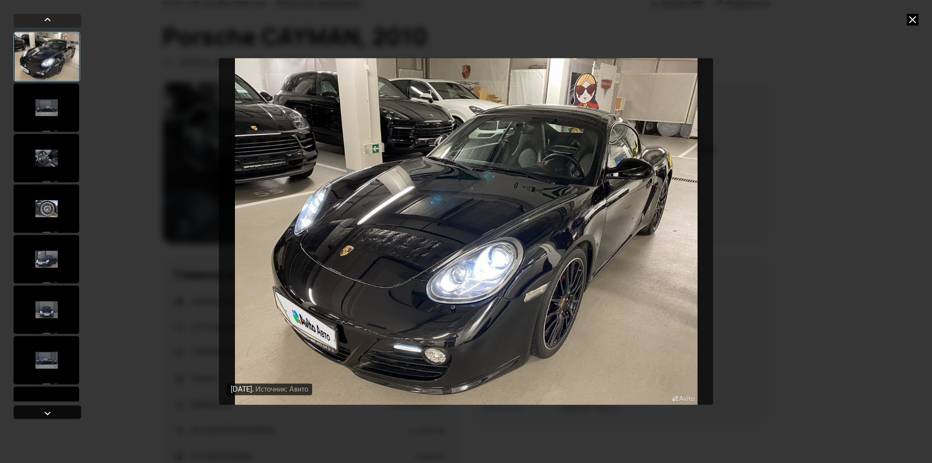
click at [34, 409] on div at bounding box center [47, 412] width 67 height 14
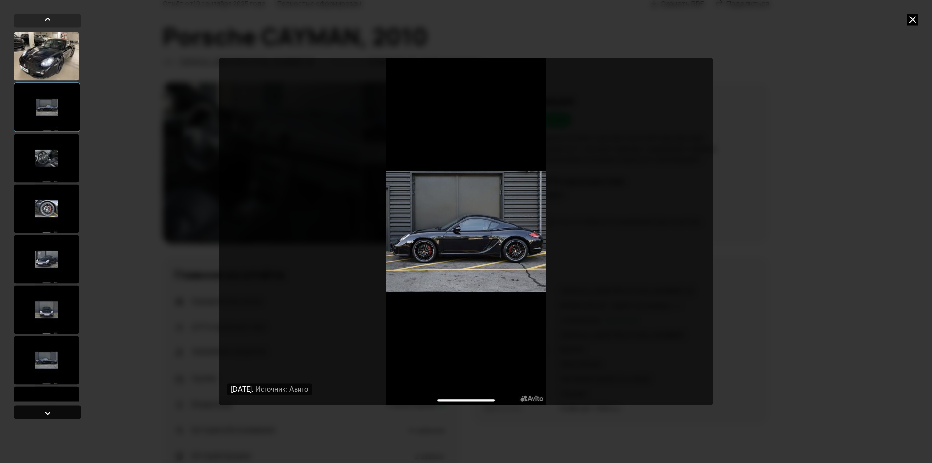
click at [34, 409] on div at bounding box center [47, 412] width 67 height 14
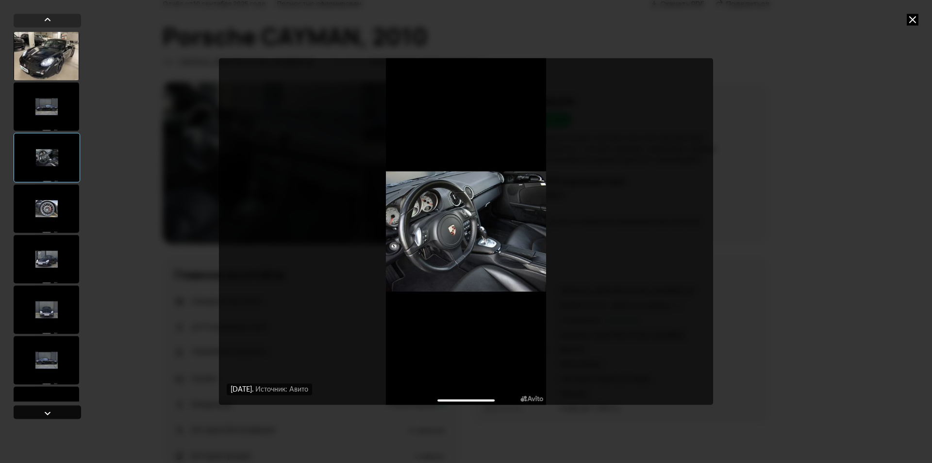
click at [34, 409] on div at bounding box center [47, 412] width 67 height 14
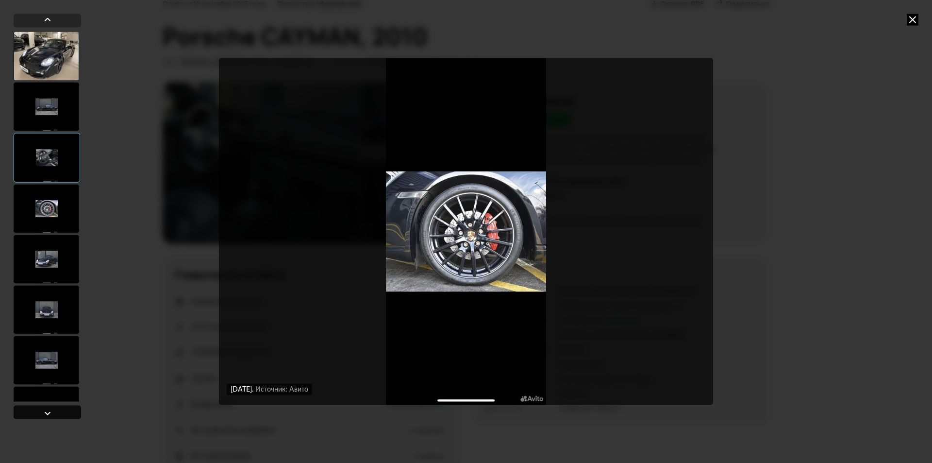
click at [34, 409] on div at bounding box center [47, 412] width 67 height 14
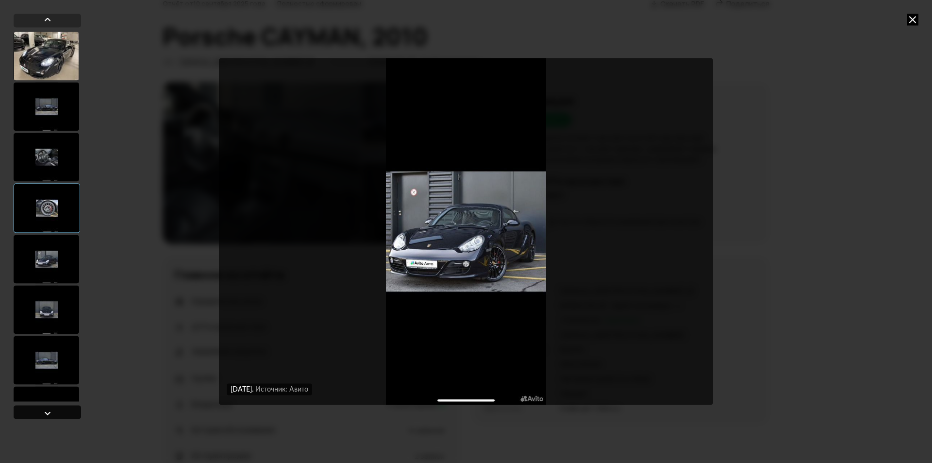
click at [34, 409] on div at bounding box center [47, 412] width 67 height 14
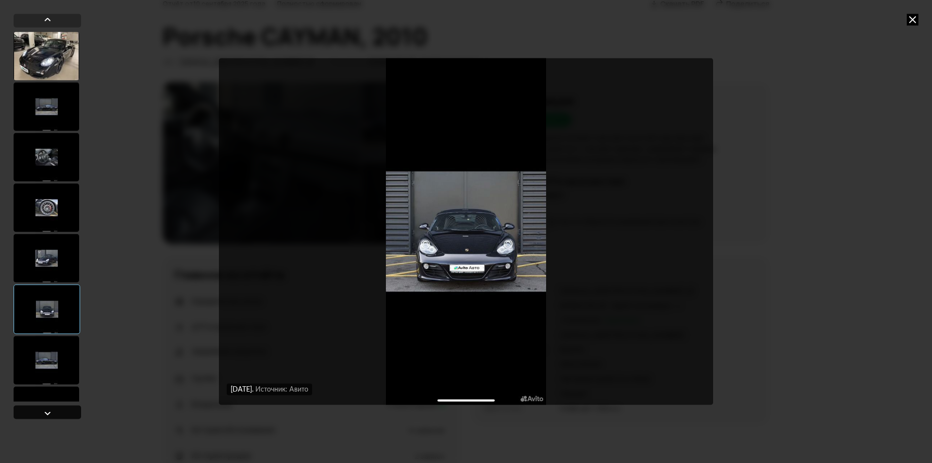
click at [34, 409] on div at bounding box center [47, 412] width 67 height 14
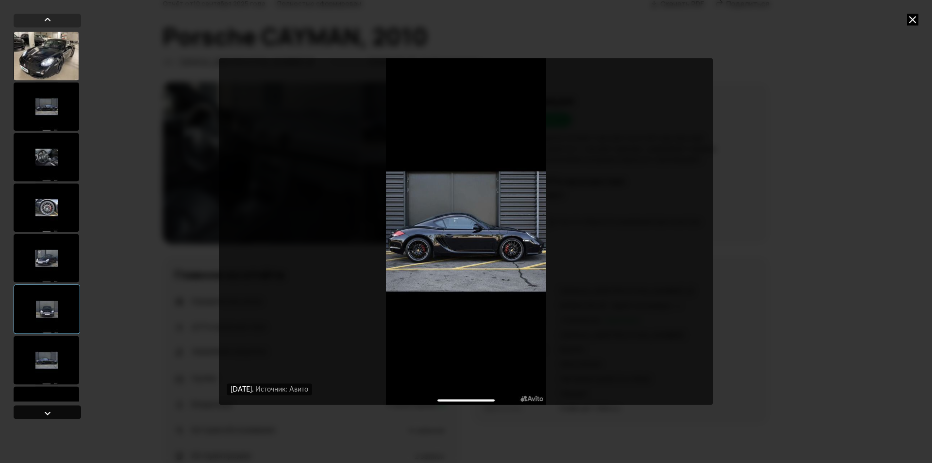
click at [34, 409] on div at bounding box center [47, 412] width 67 height 14
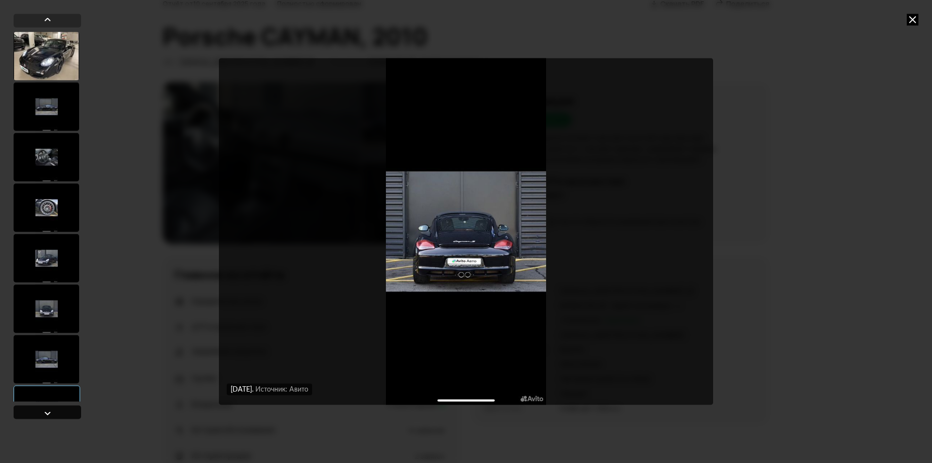
click at [34, 409] on div at bounding box center [47, 412] width 67 height 14
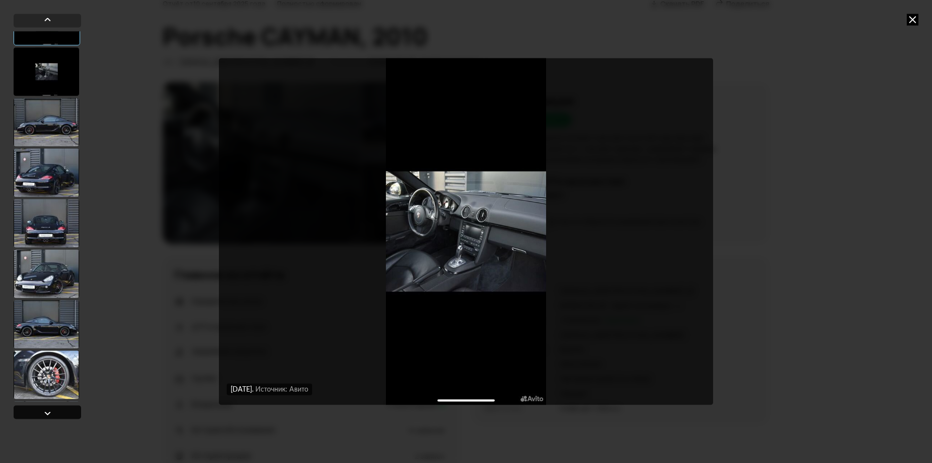
click at [34, 409] on div at bounding box center [47, 412] width 67 height 14
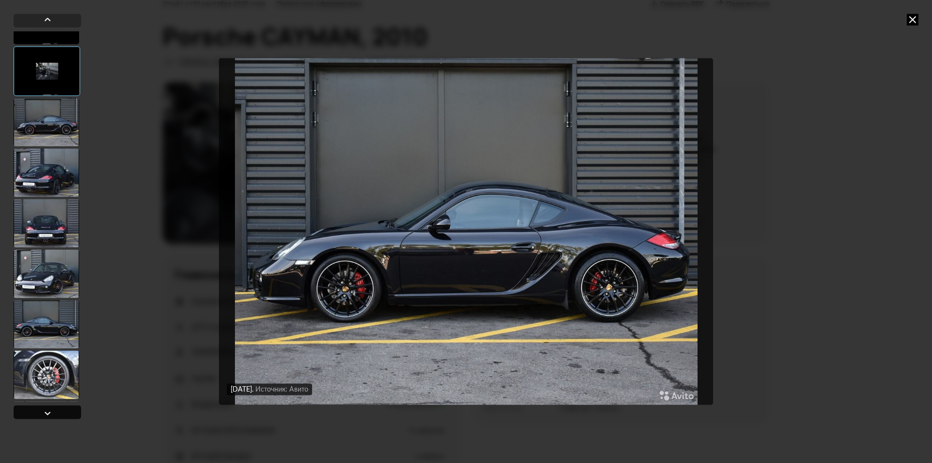
click at [34, 409] on div at bounding box center [47, 412] width 67 height 14
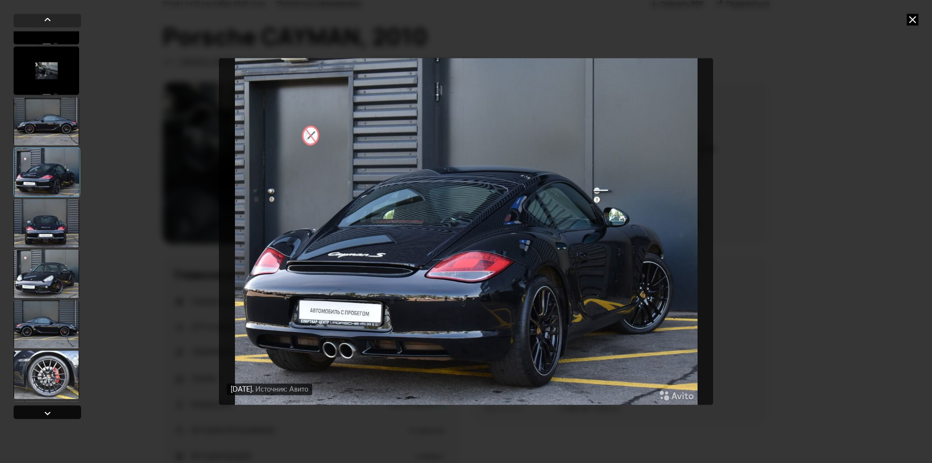
click at [34, 409] on div at bounding box center [47, 412] width 67 height 14
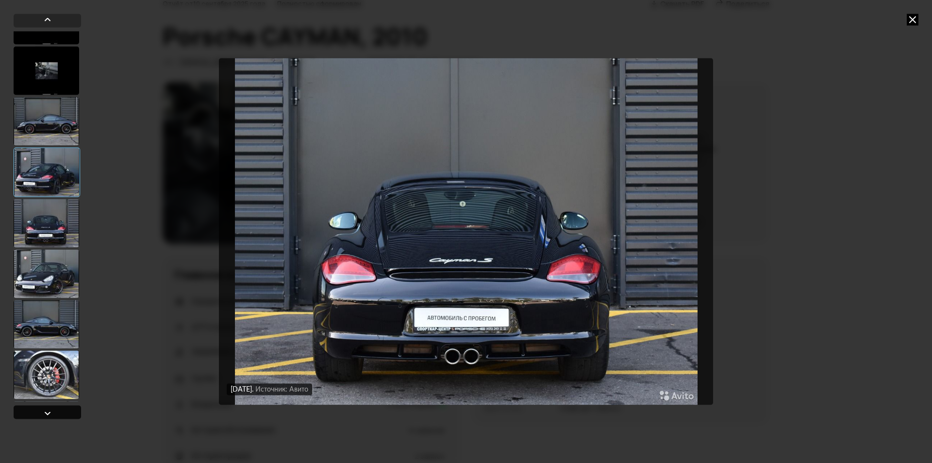
click at [34, 409] on div at bounding box center [47, 412] width 67 height 14
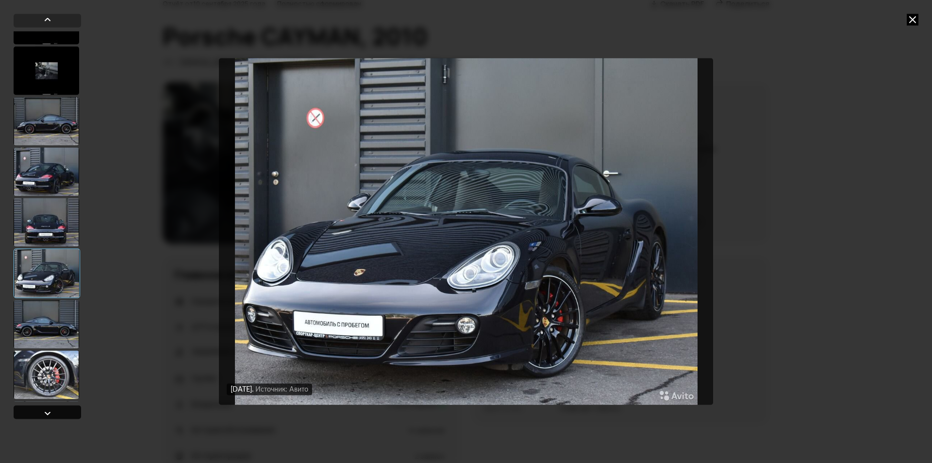
click at [34, 409] on div at bounding box center [47, 412] width 67 height 14
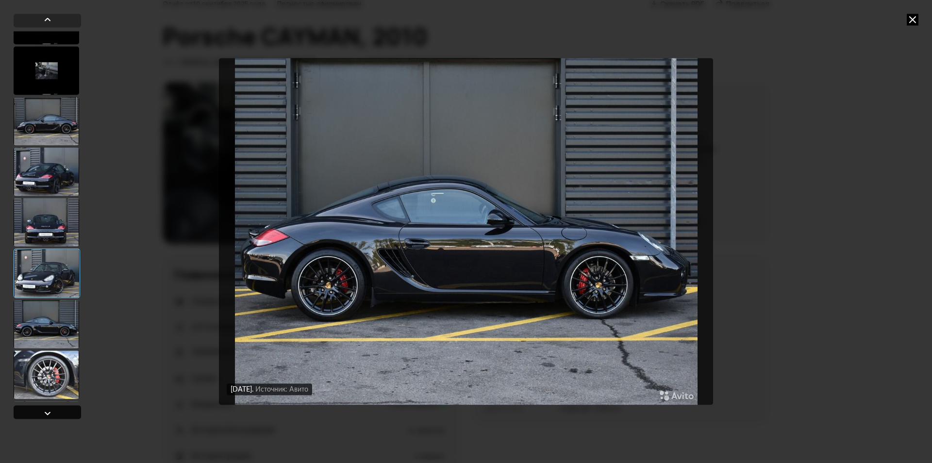
click at [34, 409] on div at bounding box center [47, 412] width 67 height 14
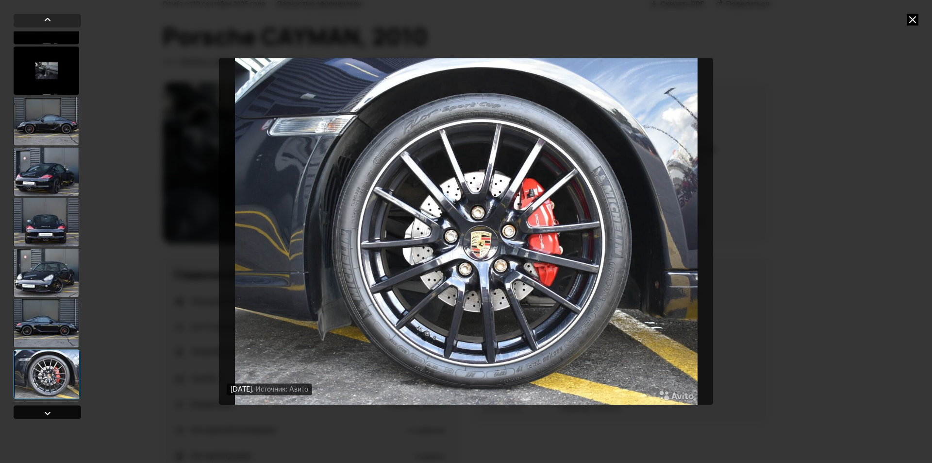
click at [34, 409] on div at bounding box center [47, 412] width 67 height 14
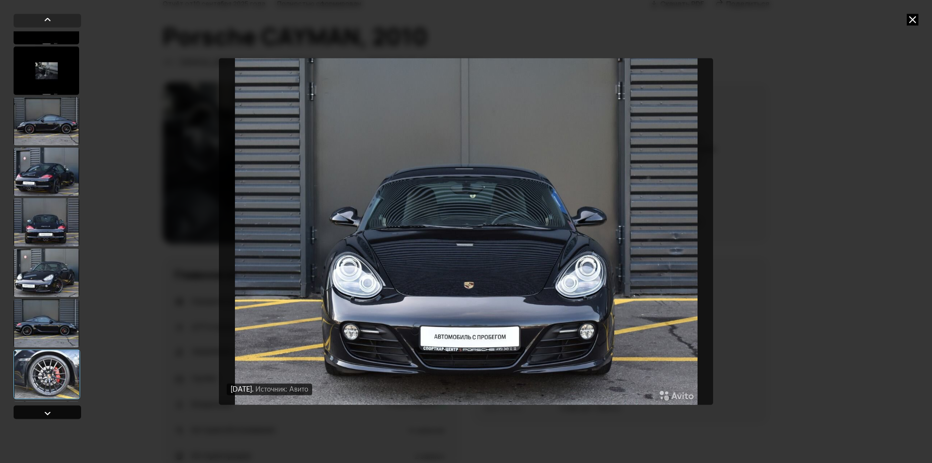
click at [34, 409] on div at bounding box center [47, 412] width 67 height 14
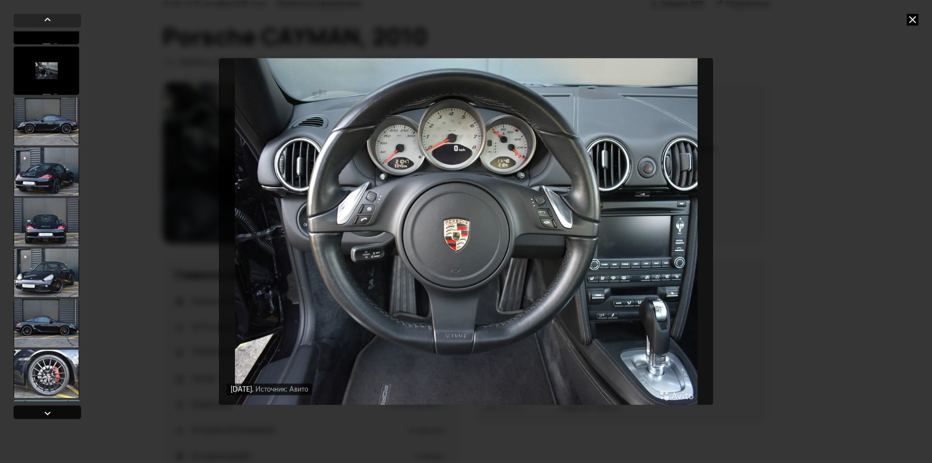
scroll to position [1181, 0]
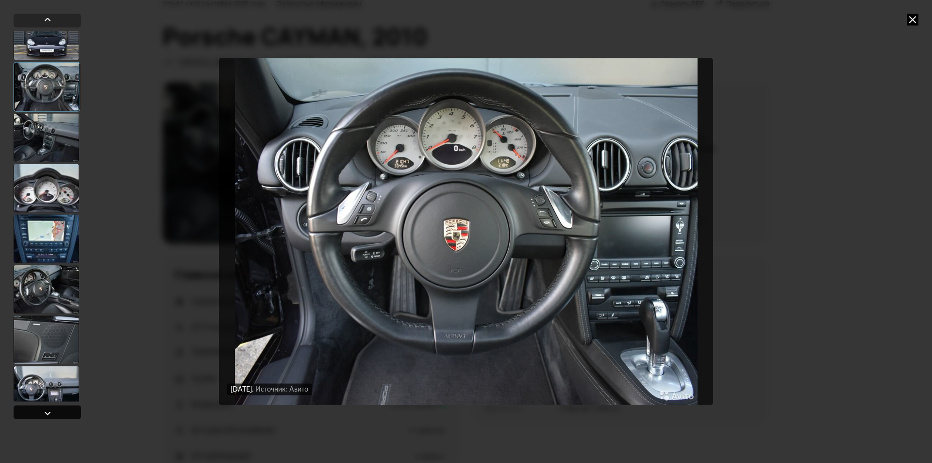
click at [34, 409] on div at bounding box center [47, 412] width 67 height 14
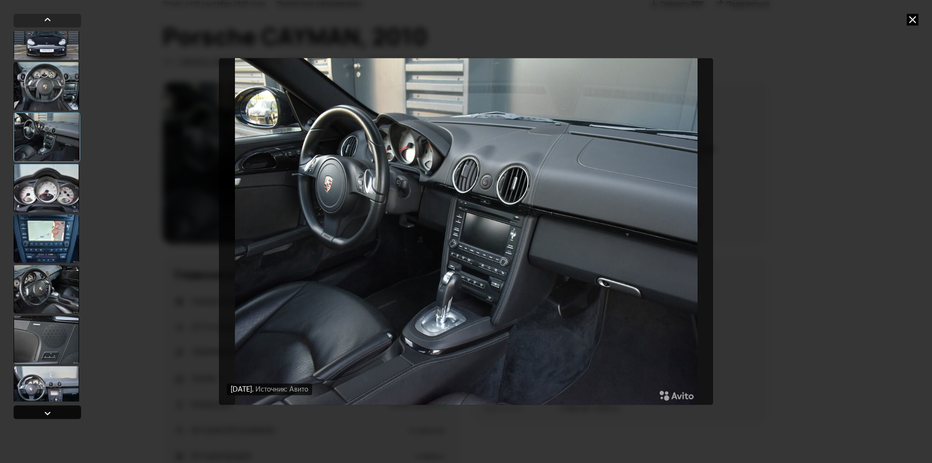
click at [34, 409] on div at bounding box center [47, 412] width 67 height 14
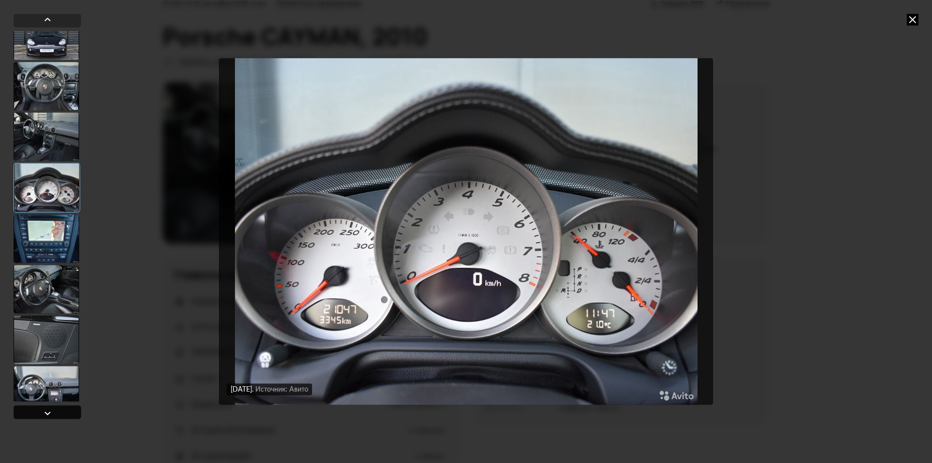
click at [34, 409] on div at bounding box center [47, 412] width 67 height 14
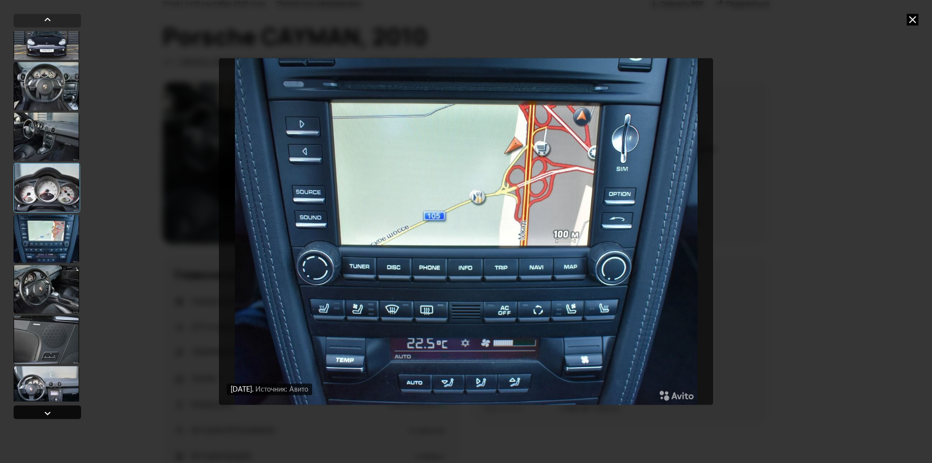
click at [34, 409] on div at bounding box center [47, 412] width 67 height 14
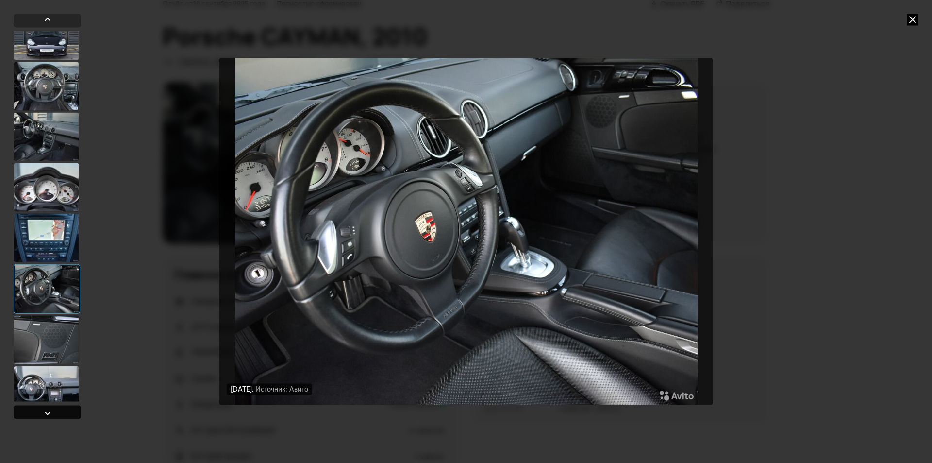
click at [34, 409] on div at bounding box center [47, 412] width 67 height 14
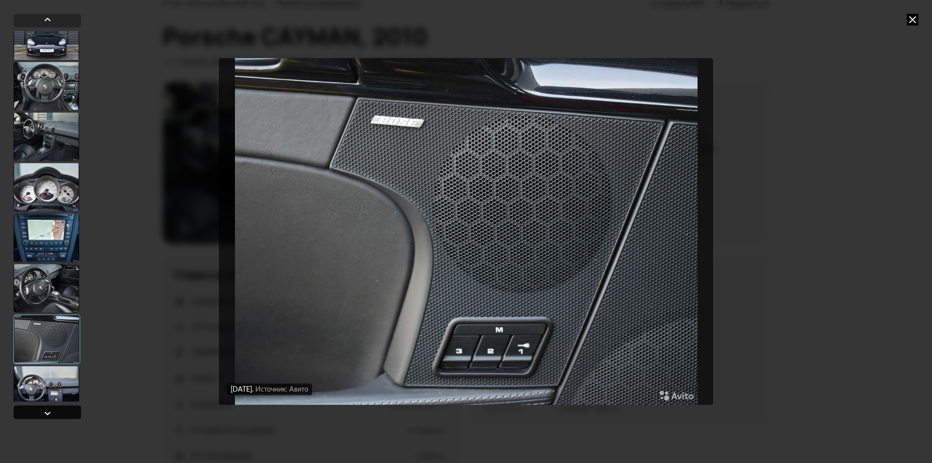
click at [34, 409] on div at bounding box center [47, 412] width 67 height 14
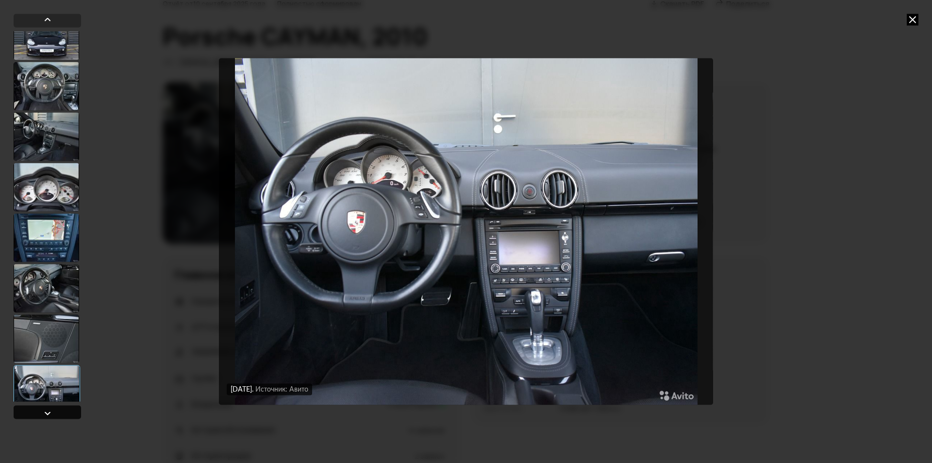
click at [34, 409] on div at bounding box center [47, 412] width 67 height 14
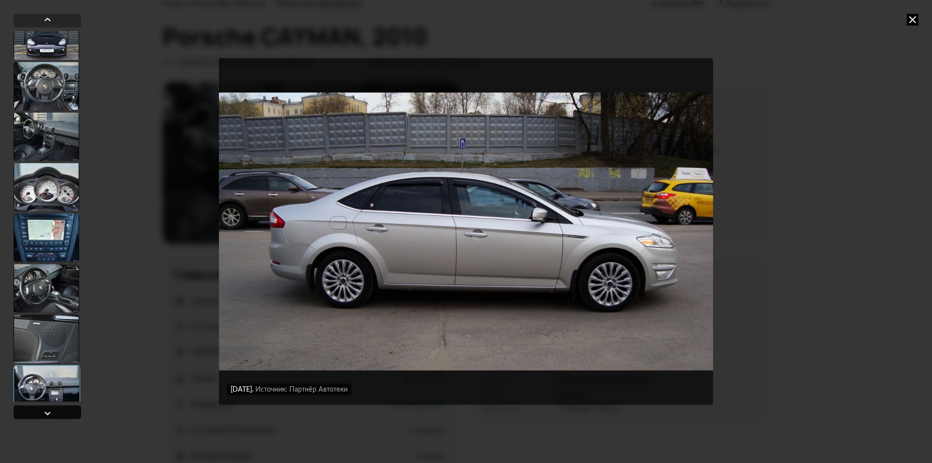
scroll to position [1521, 0]
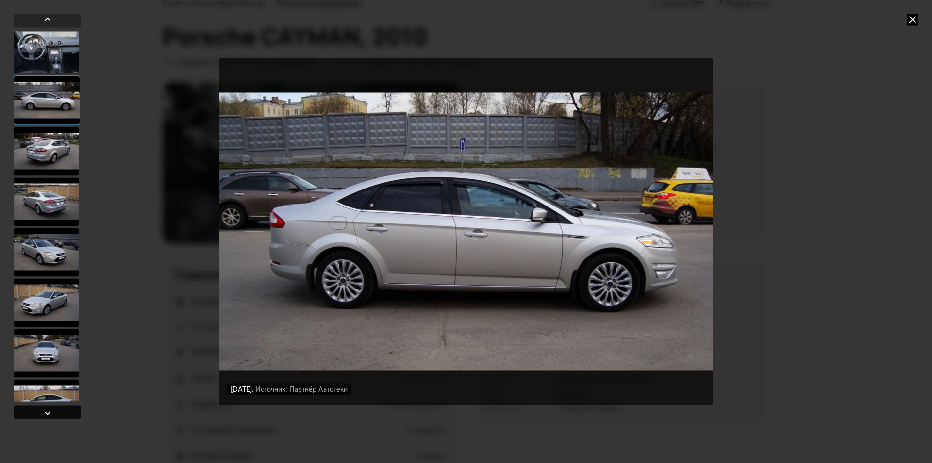
click at [34, 409] on div at bounding box center [47, 412] width 67 height 14
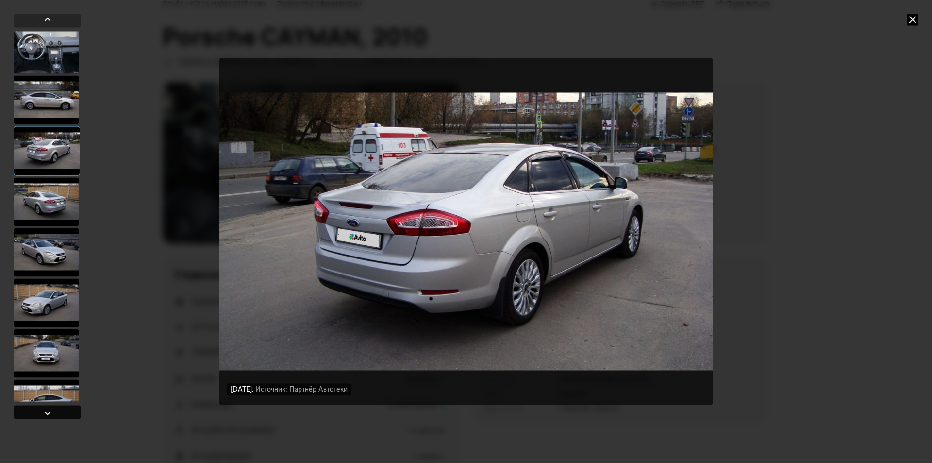
click at [34, 409] on div at bounding box center [47, 412] width 67 height 14
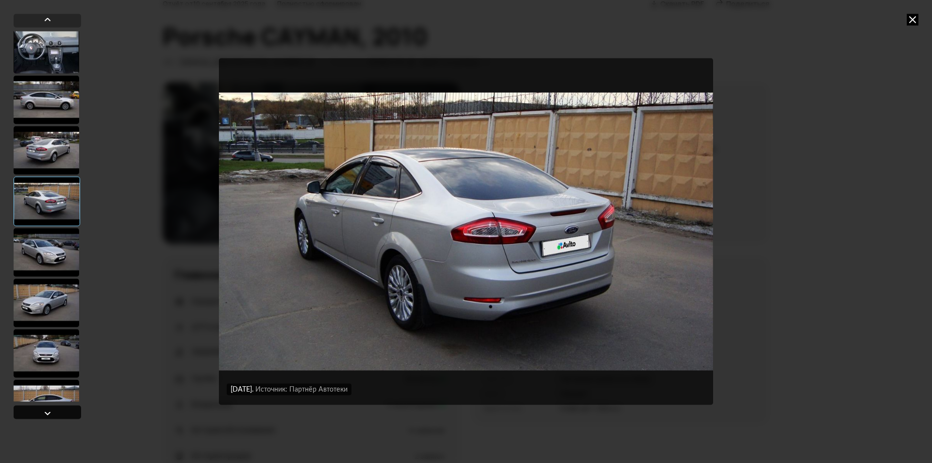
click at [34, 409] on div at bounding box center [47, 412] width 67 height 14
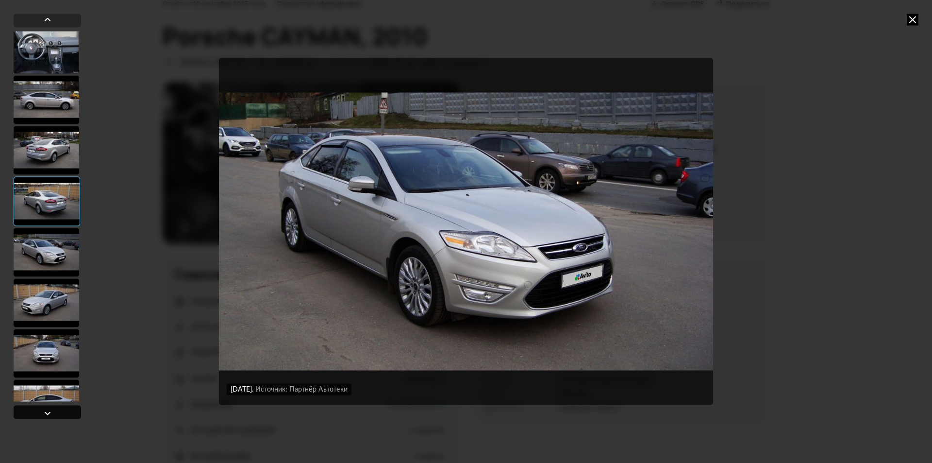
click at [34, 409] on div at bounding box center [47, 412] width 67 height 14
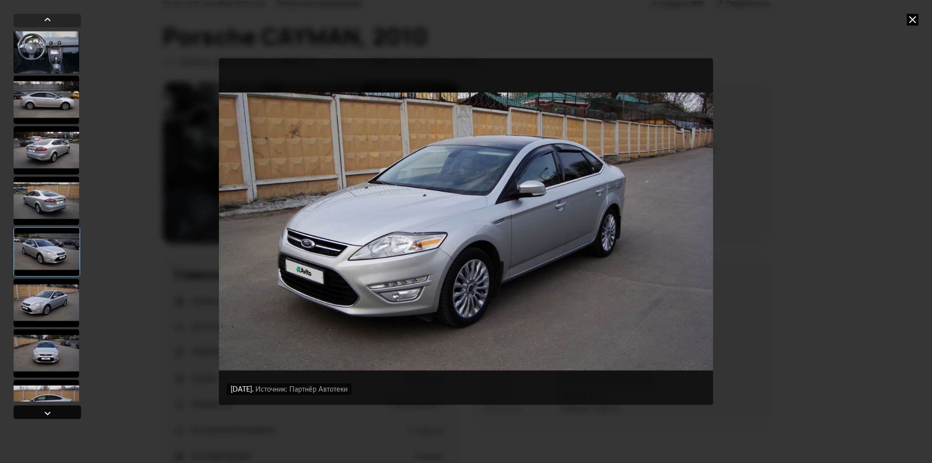
click at [34, 409] on div at bounding box center [47, 412] width 67 height 14
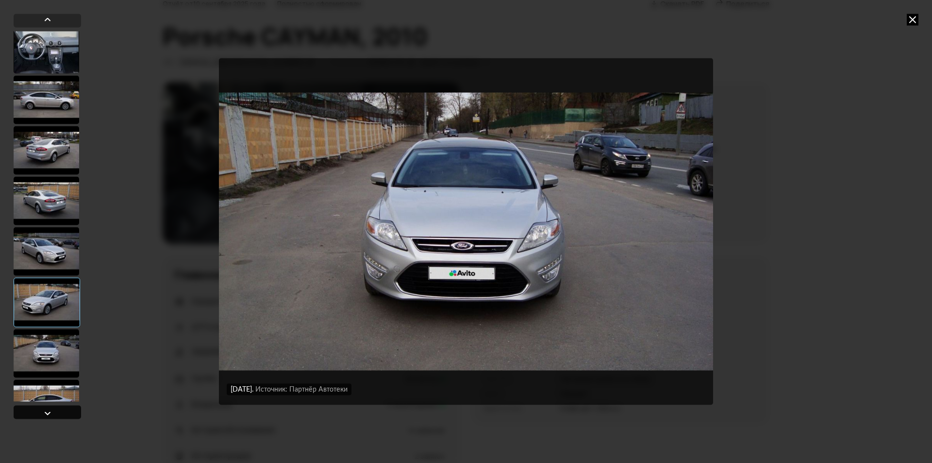
click at [34, 409] on div at bounding box center [47, 412] width 67 height 14
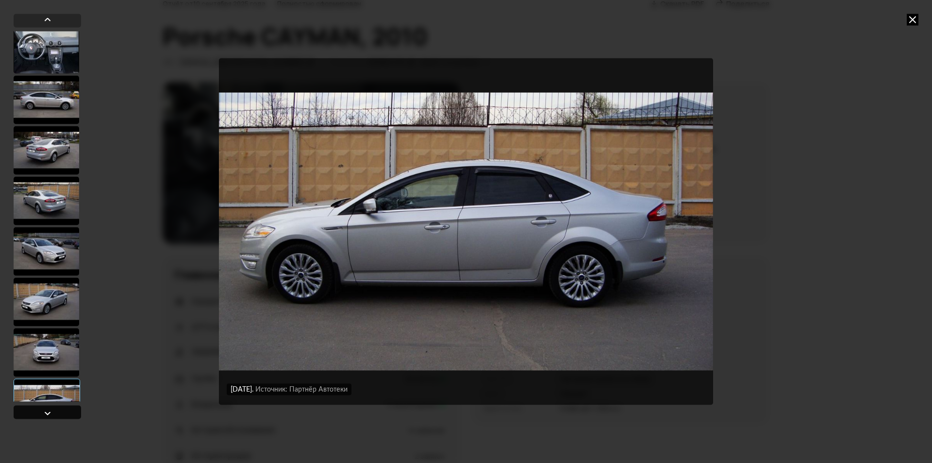
click at [34, 409] on div at bounding box center [47, 412] width 67 height 14
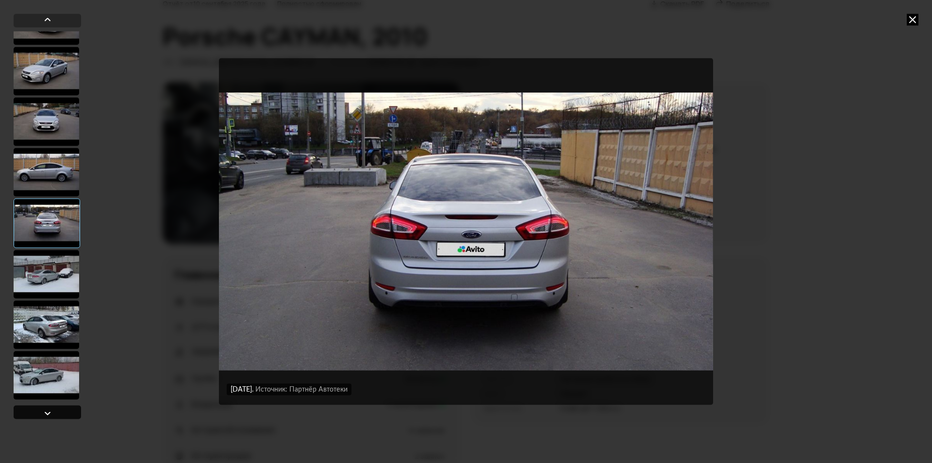
click at [34, 409] on div at bounding box center [47, 412] width 67 height 14
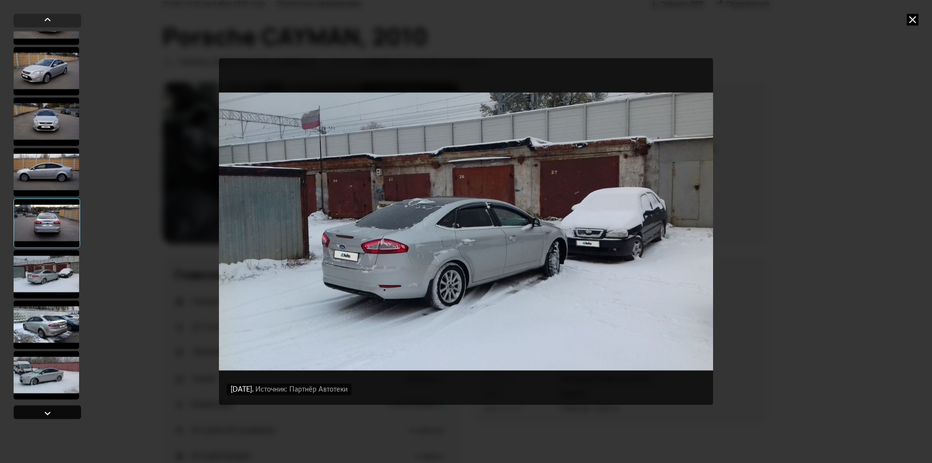
click at [34, 409] on div at bounding box center [47, 412] width 67 height 14
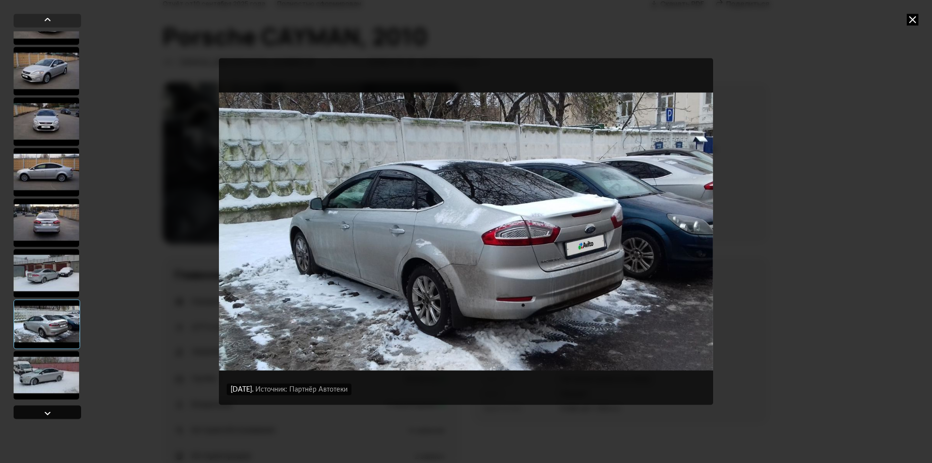
click at [34, 409] on div at bounding box center [47, 412] width 67 height 14
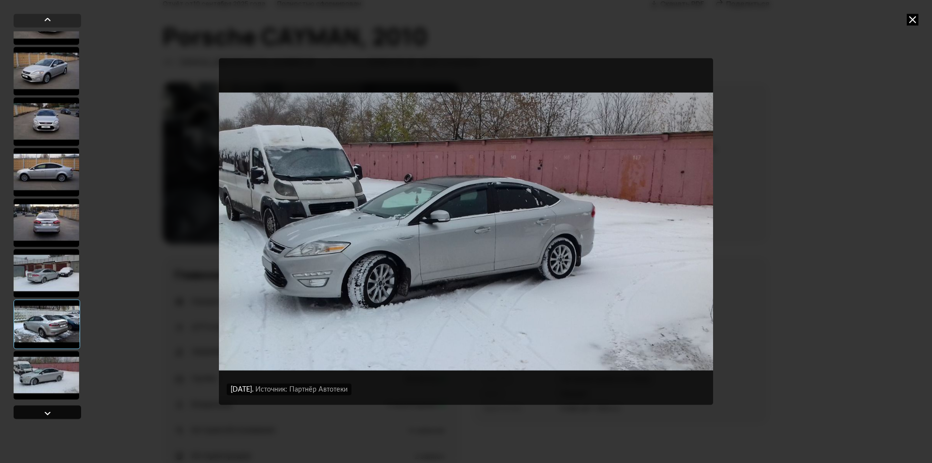
click at [34, 409] on div at bounding box center [47, 412] width 67 height 14
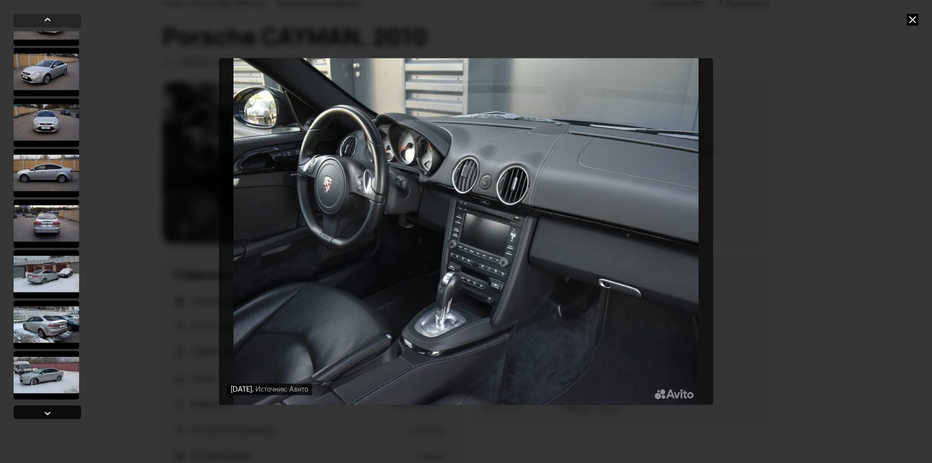
click at [34, 409] on div at bounding box center [47, 412] width 67 height 14
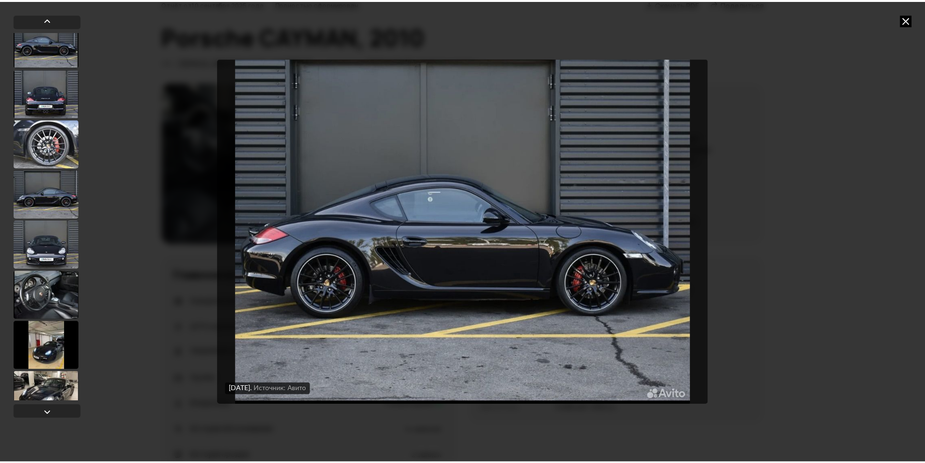
scroll to position [64, 0]
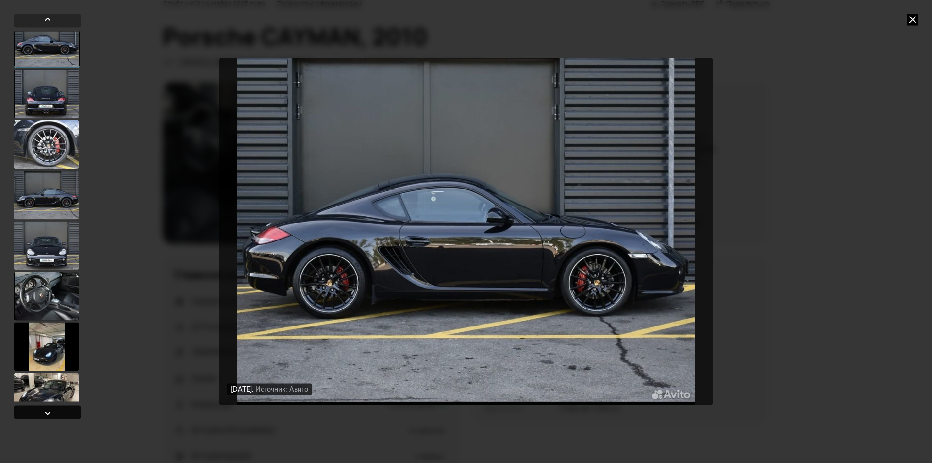
click at [58, 410] on div at bounding box center [47, 412] width 67 height 14
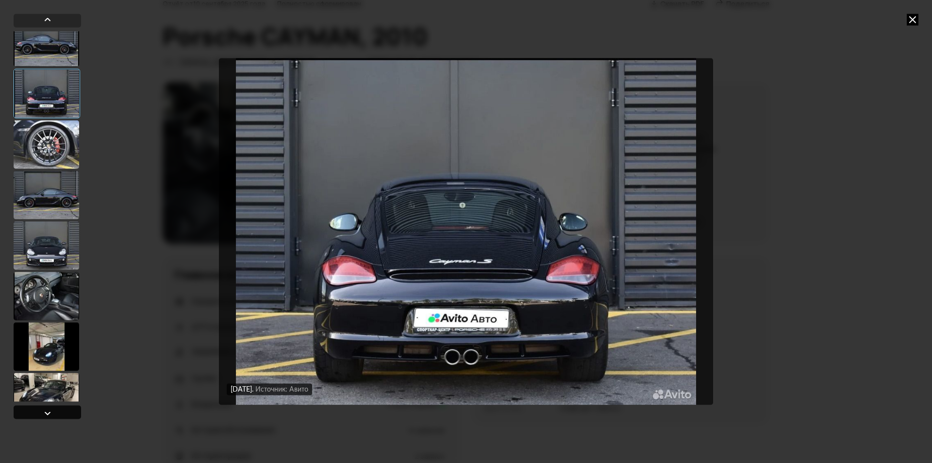
click at [58, 411] on div at bounding box center [47, 412] width 67 height 14
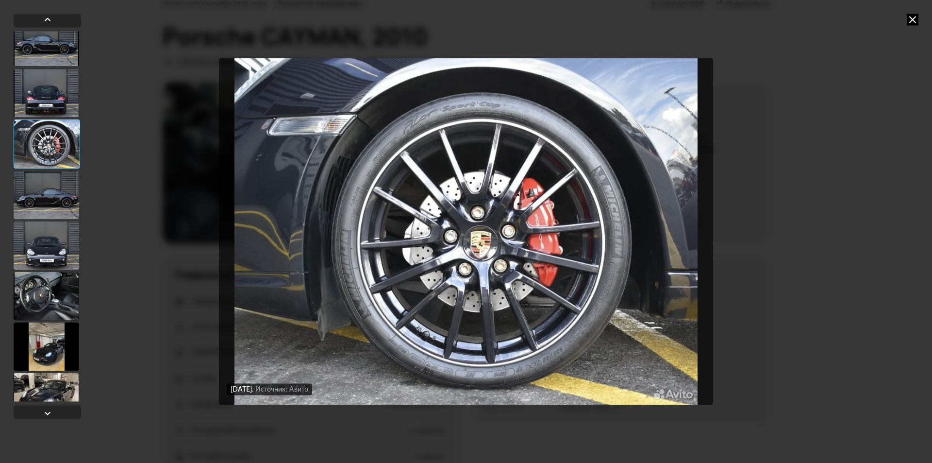
click at [910, 18] on icon at bounding box center [913, 20] width 12 height 12
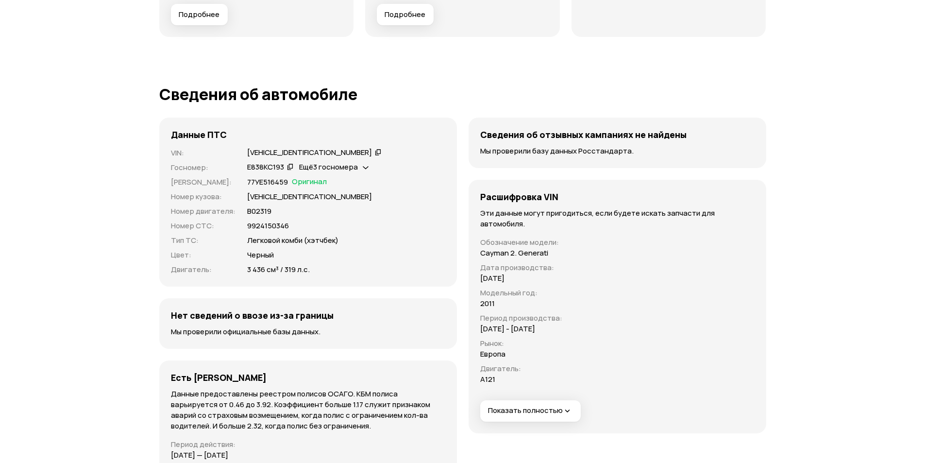
scroll to position [2767, 0]
click at [375, 151] on icon at bounding box center [378, 153] width 7 height 10
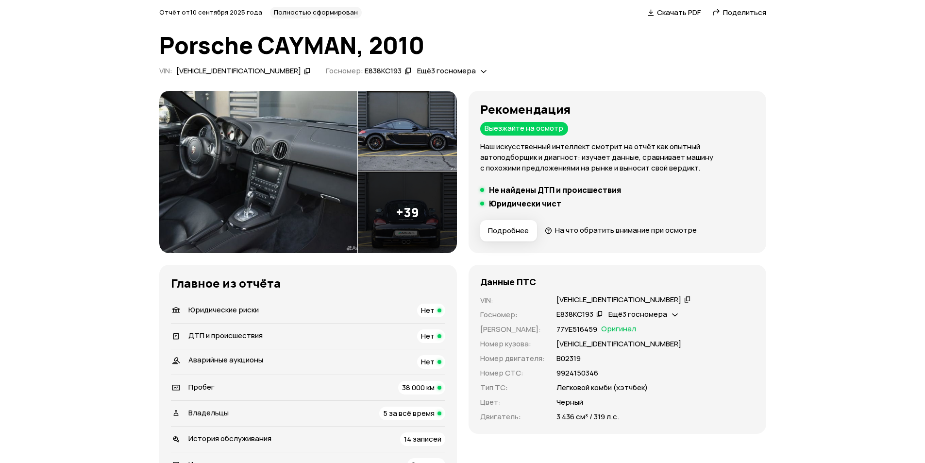
scroll to position [0, 0]
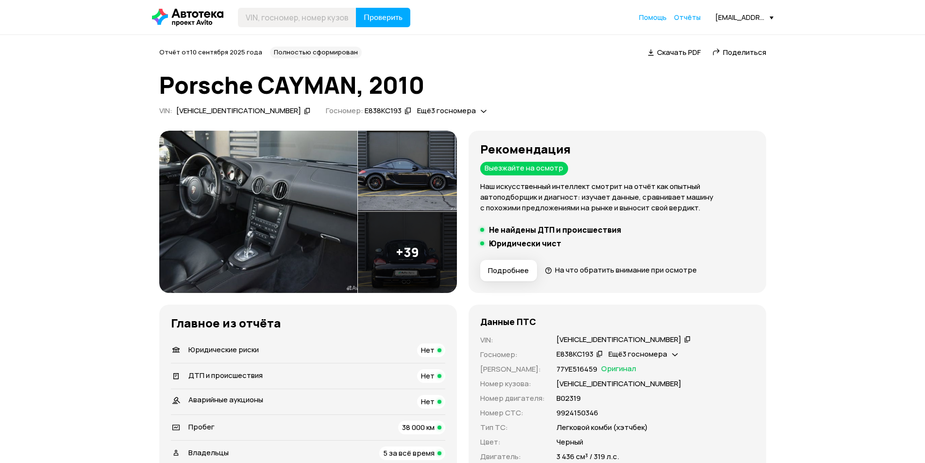
click at [481, 110] on icon at bounding box center [484, 111] width 6 height 10
click at [436, 131] on icon at bounding box center [433, 133] width 7 height 10
